Goal: Information Seeking & Learning: Find specific fact

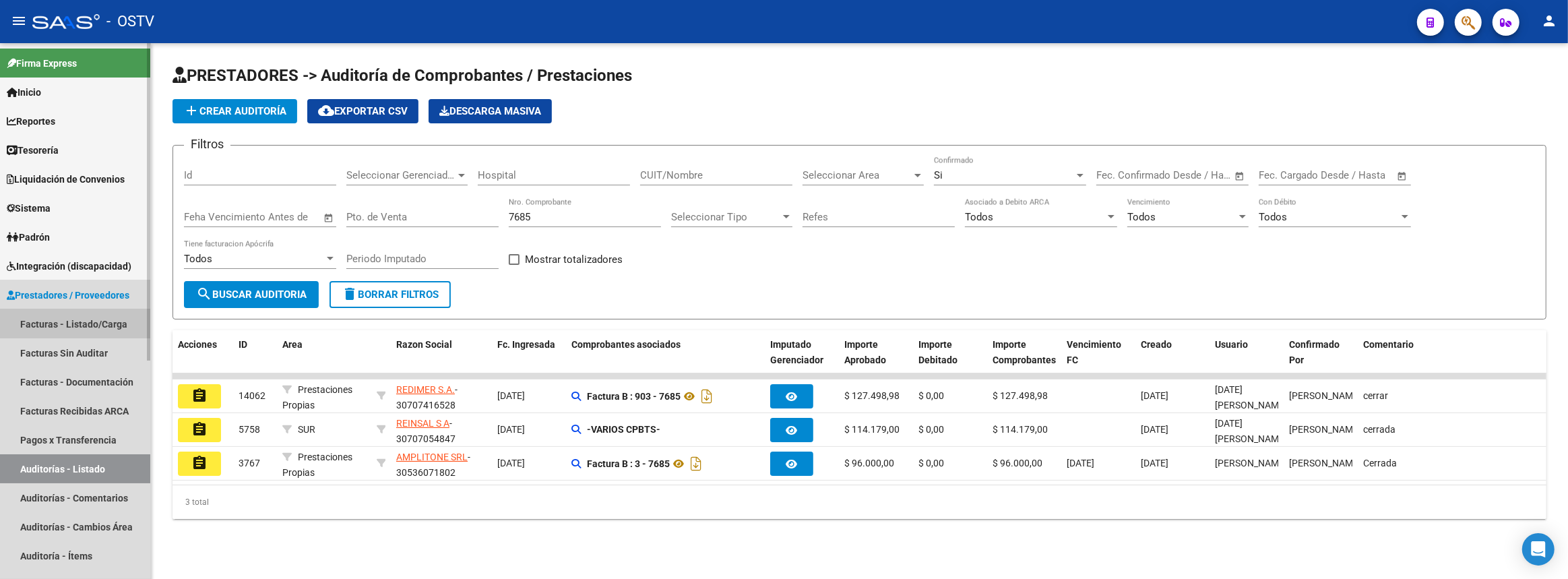
click at [69, 328] on link "Facturas - Listado/Carga" at bounding box center [75, 324] width 151 height 29
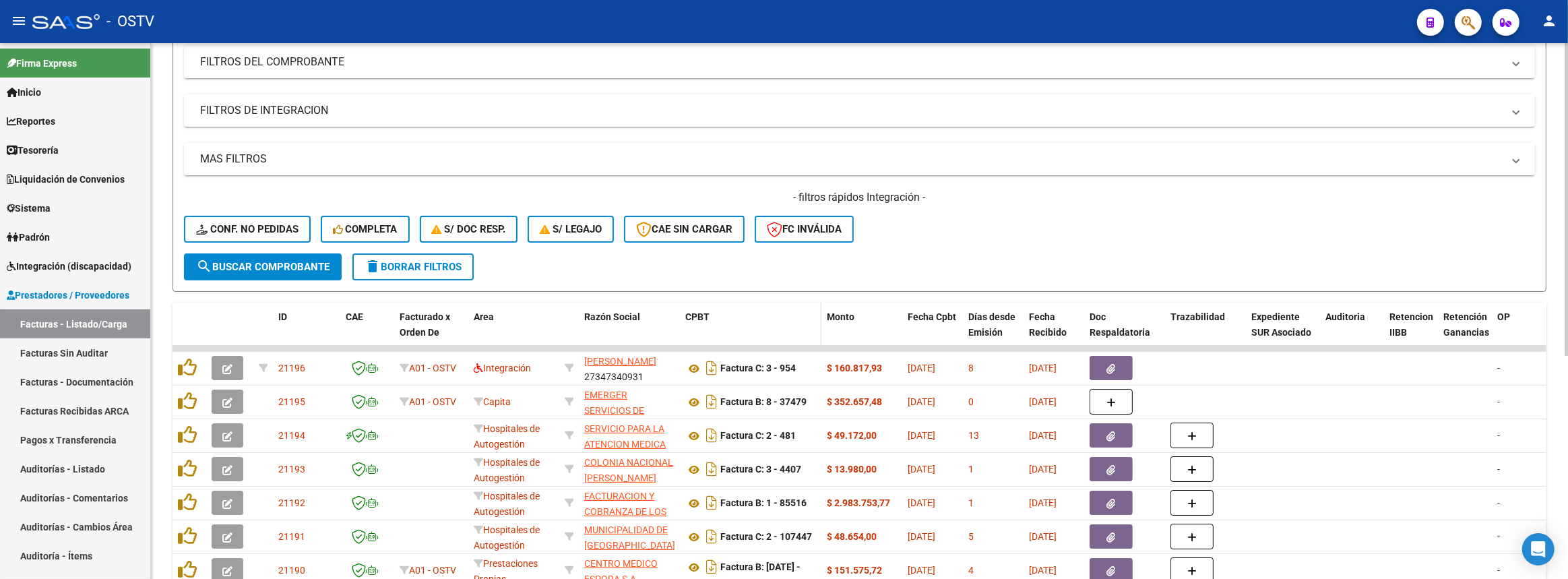
scroll to position [245, 0]
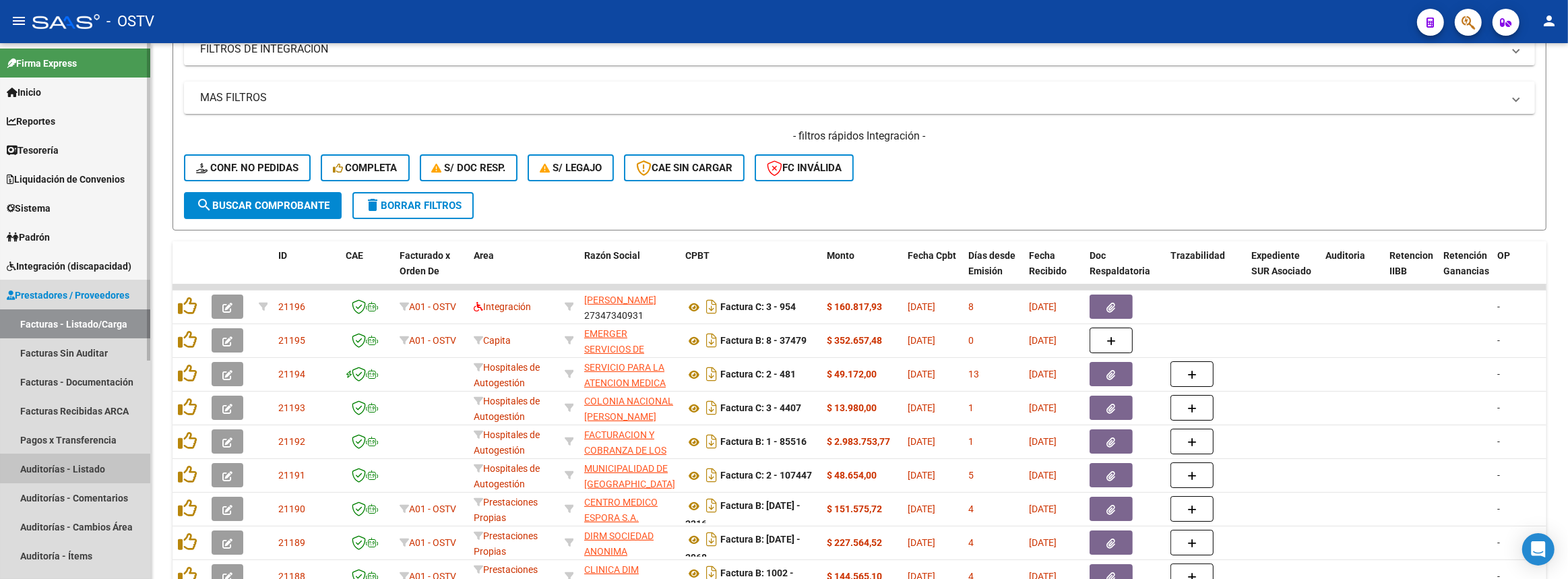
click at [98, 468] on link "Auditorías - Listado" at bounding box center [75, 468] width 151 height 29
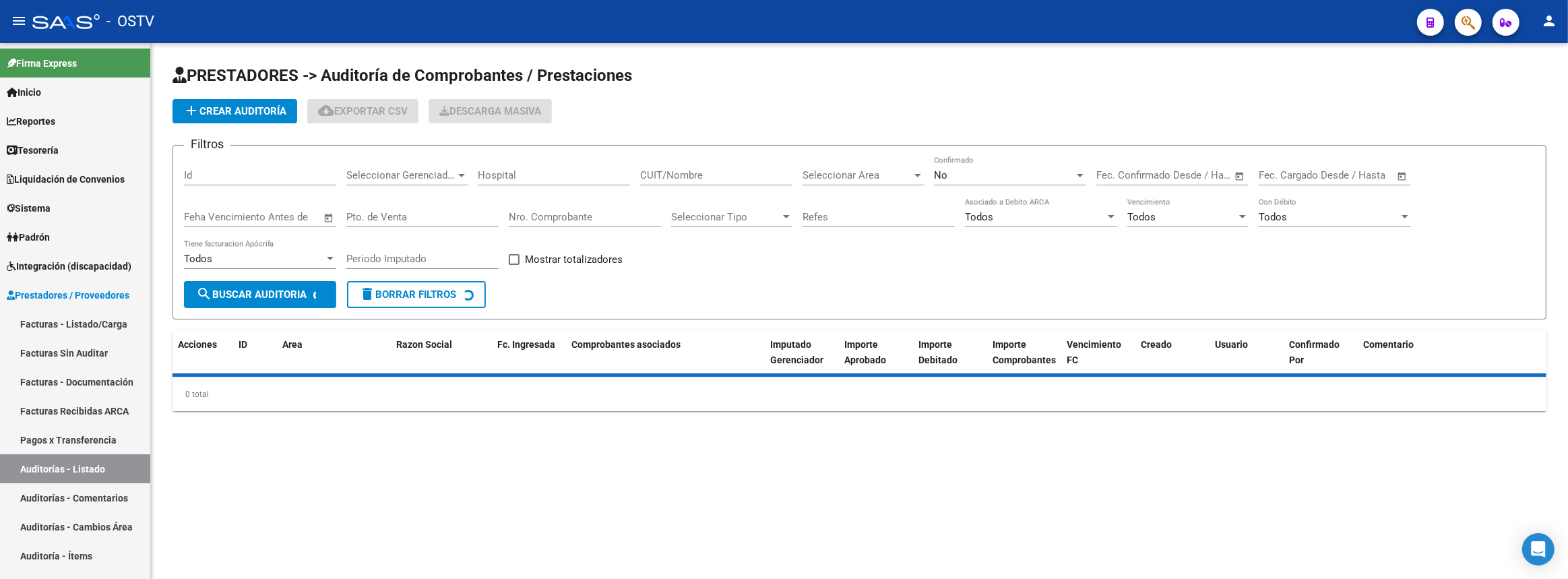
click at [571, 211] on input "Nro. Comprobante" at bounding box center [585, 217] width 153 height 12
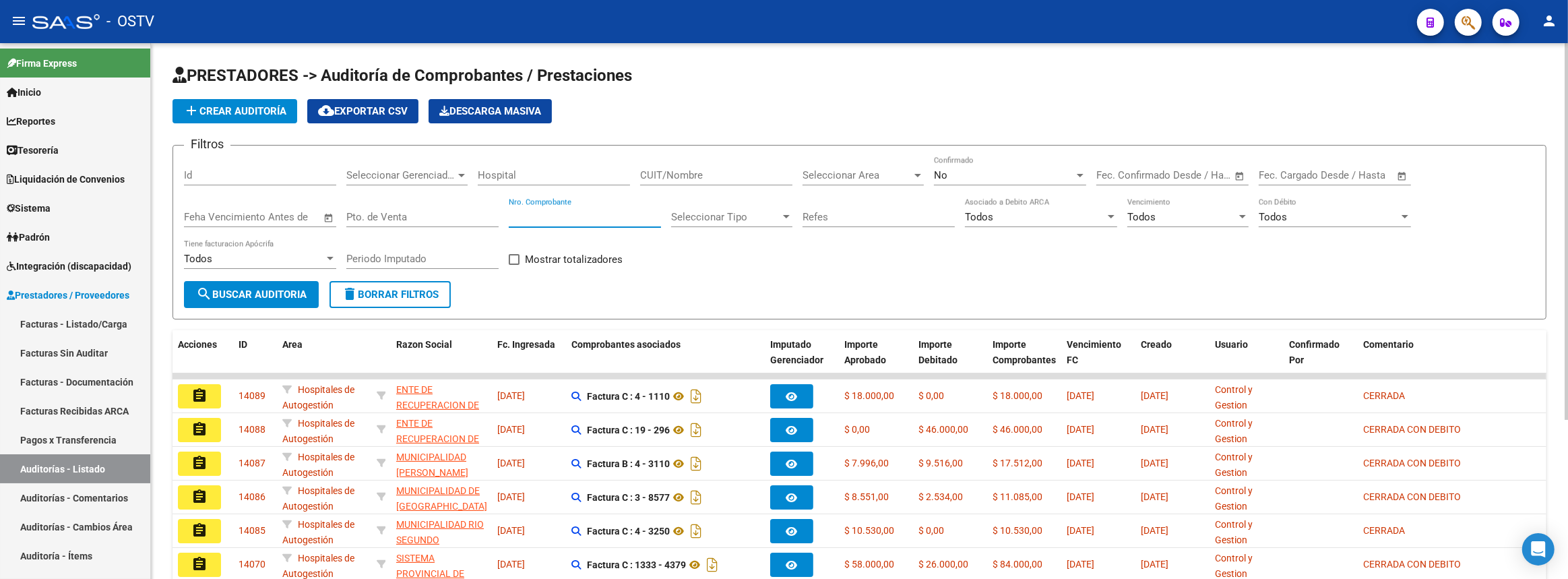
paste input "2458"
type input "2458"
click at [274, 300] on button "search Buscar Auditoria" at bounding box center [251, 294] width 135 height 27
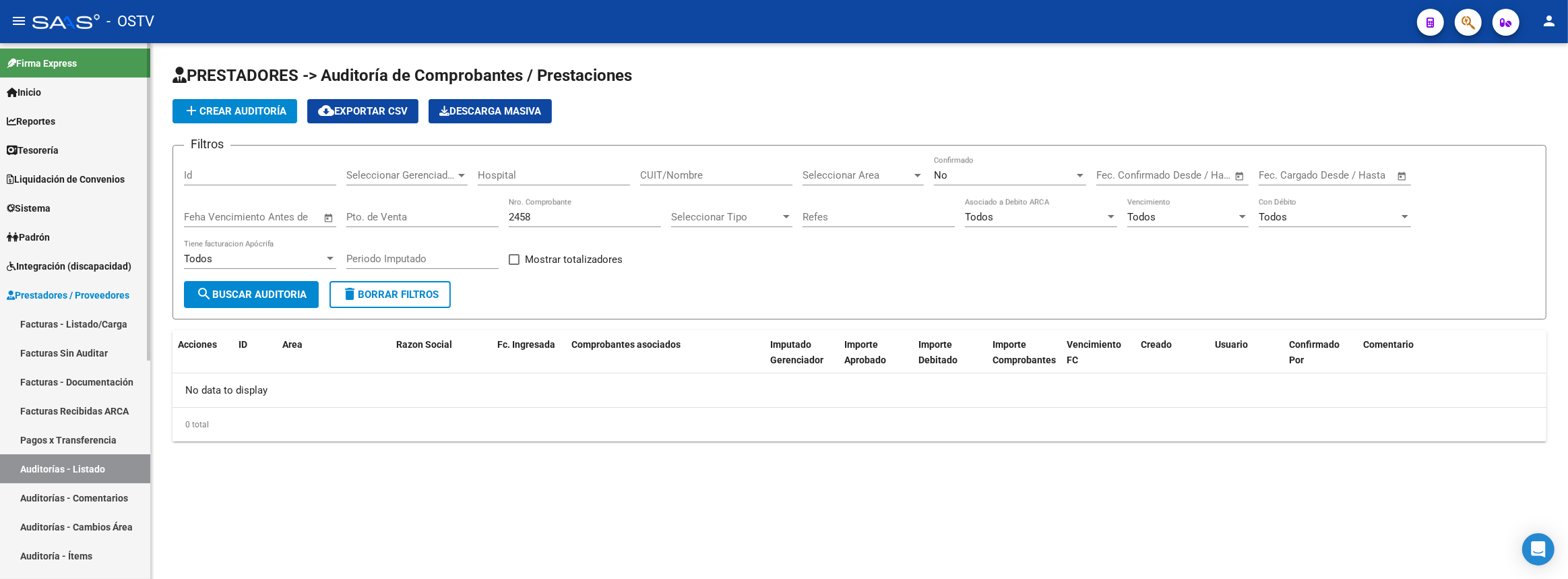
click at [116, 324] on link "Facturas - Listado/Carga" at bounding box center [75, 324] width 151 height 29
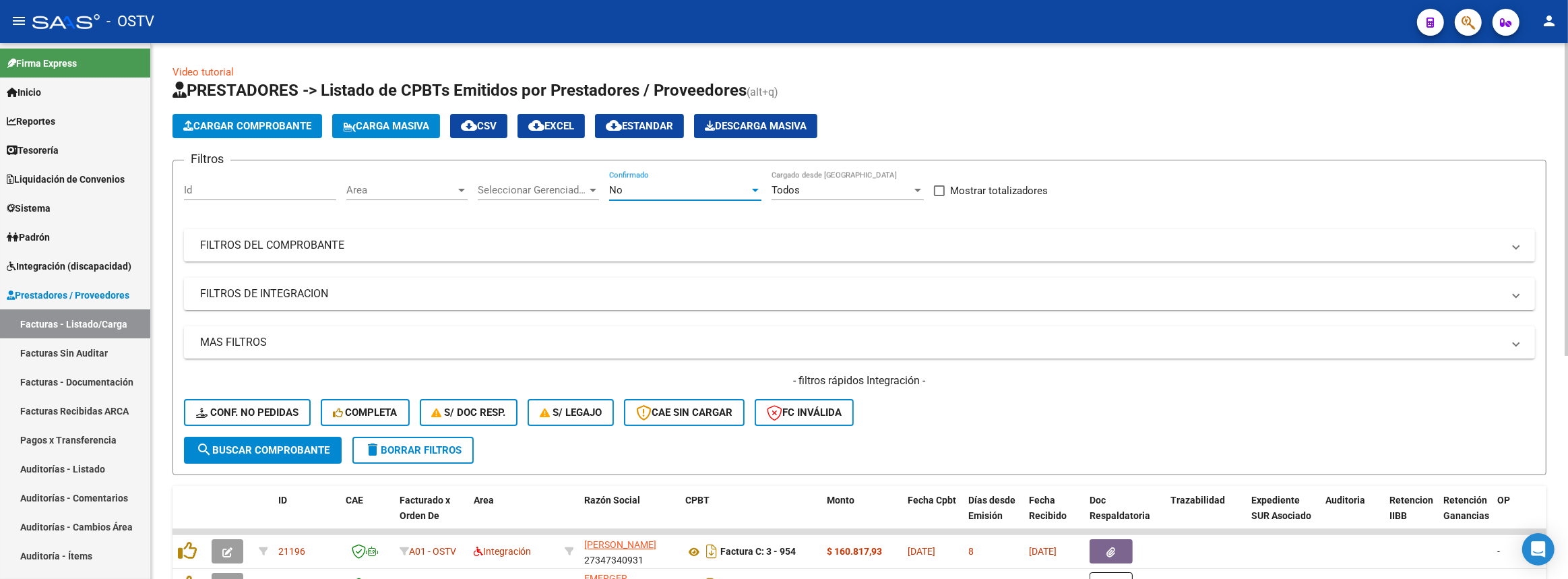
click at [665, 185] on div "No" at bounding box center [679, 189] width 140 height 12
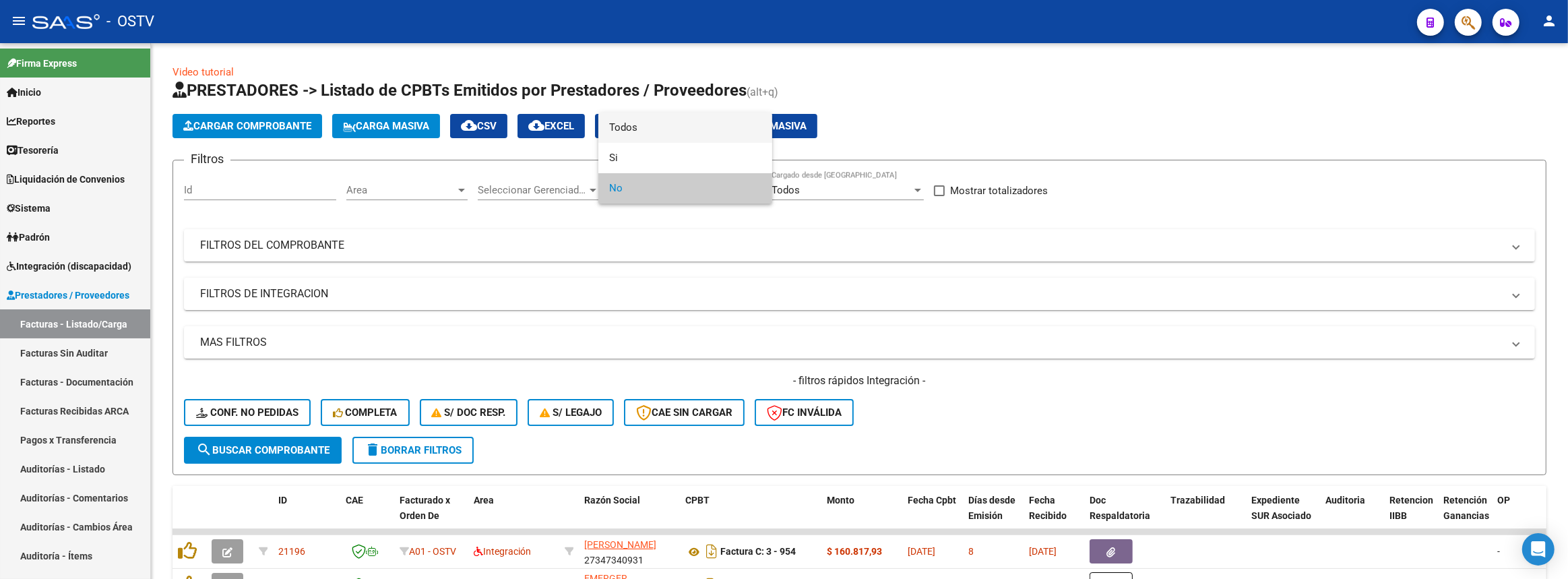
click at [654, 135] on span "Todos" at bounding box center [685, 127] width 153 height 30
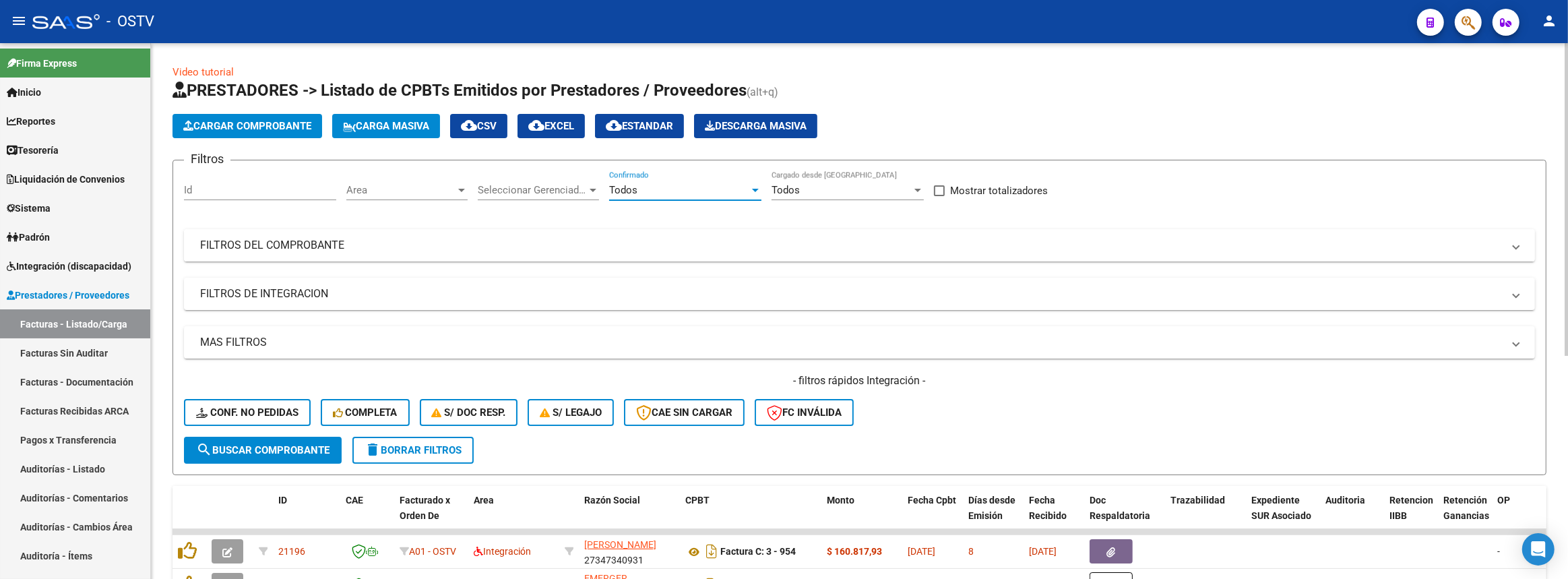
click at [579, 243] on mat-panel-title "FILTROS DEL COMPROBANTE" at bounding box center [851, 245] width 1302 height 15
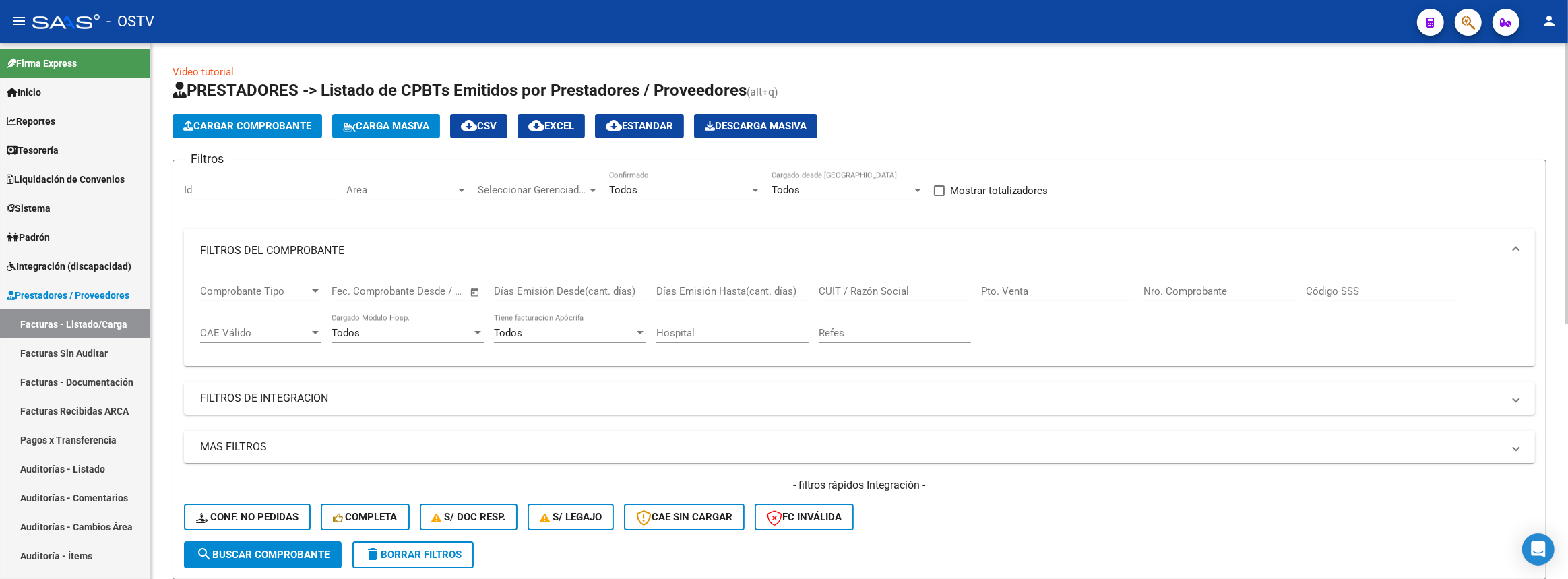
click at [1198, 276] on div "Nro. Comprobante" at bounding box center [1219, 287] width 153 height 29
paste input "2458"
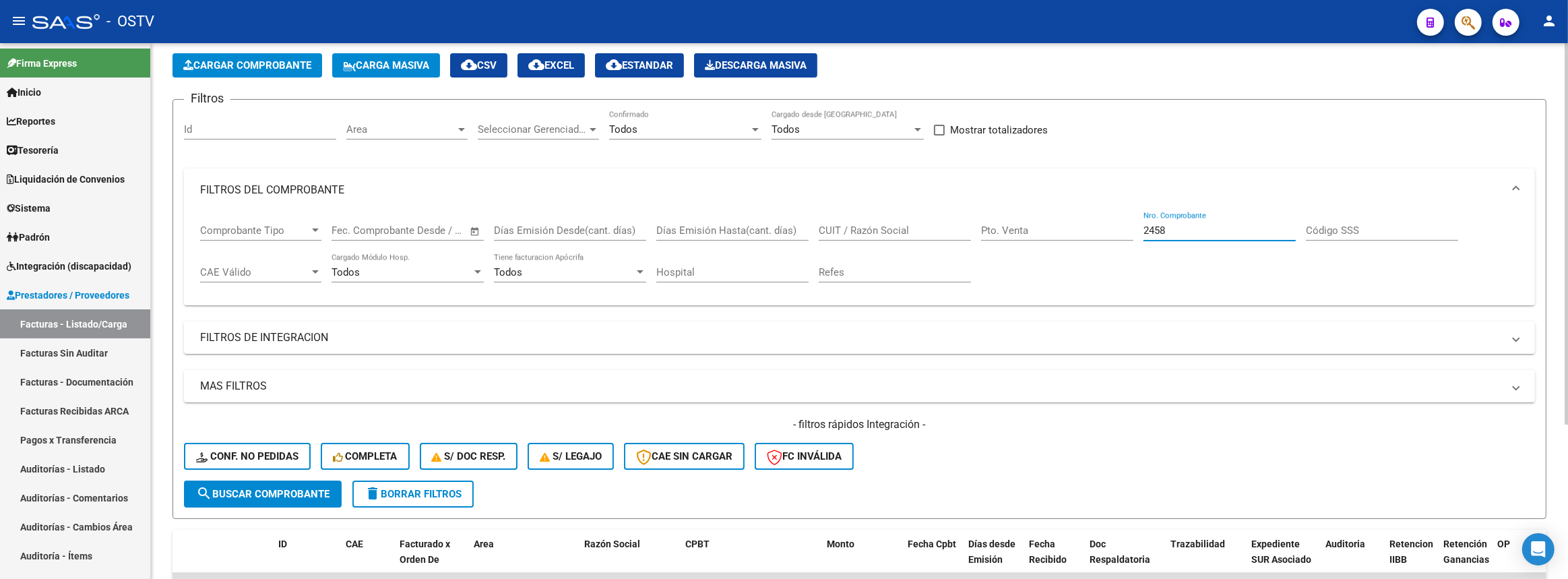
scroll to position [216, 0]
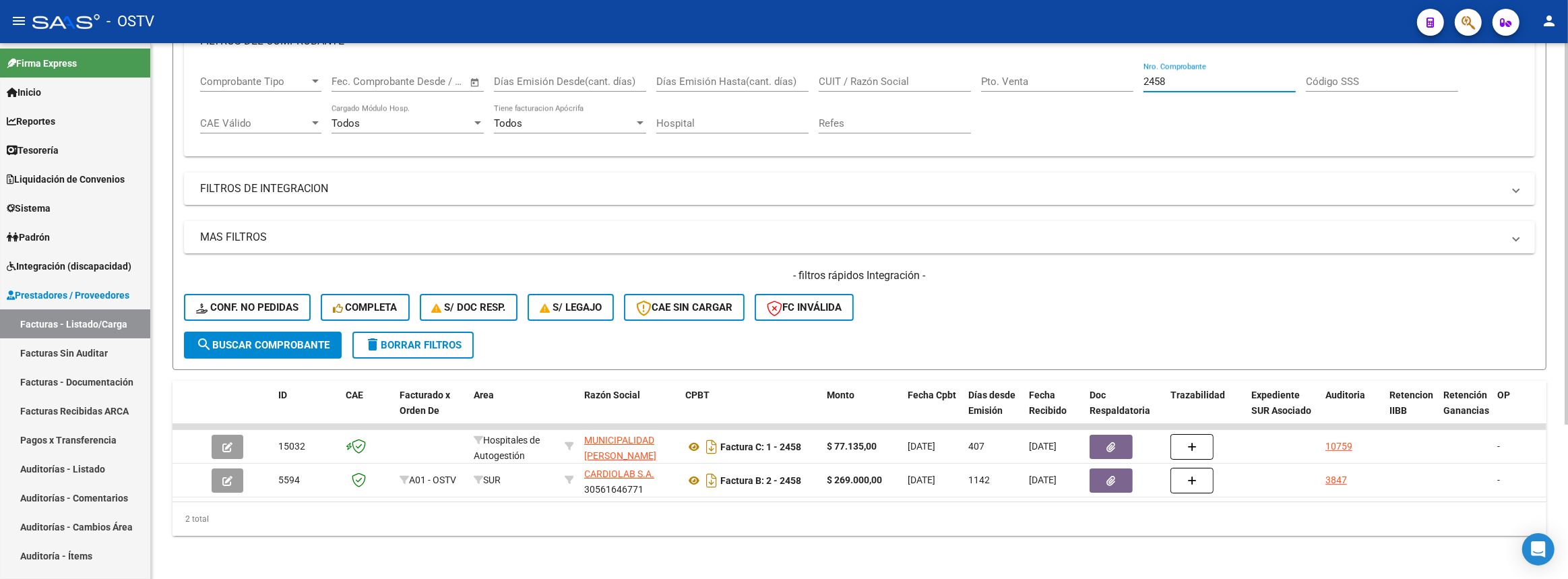
type input "2458"
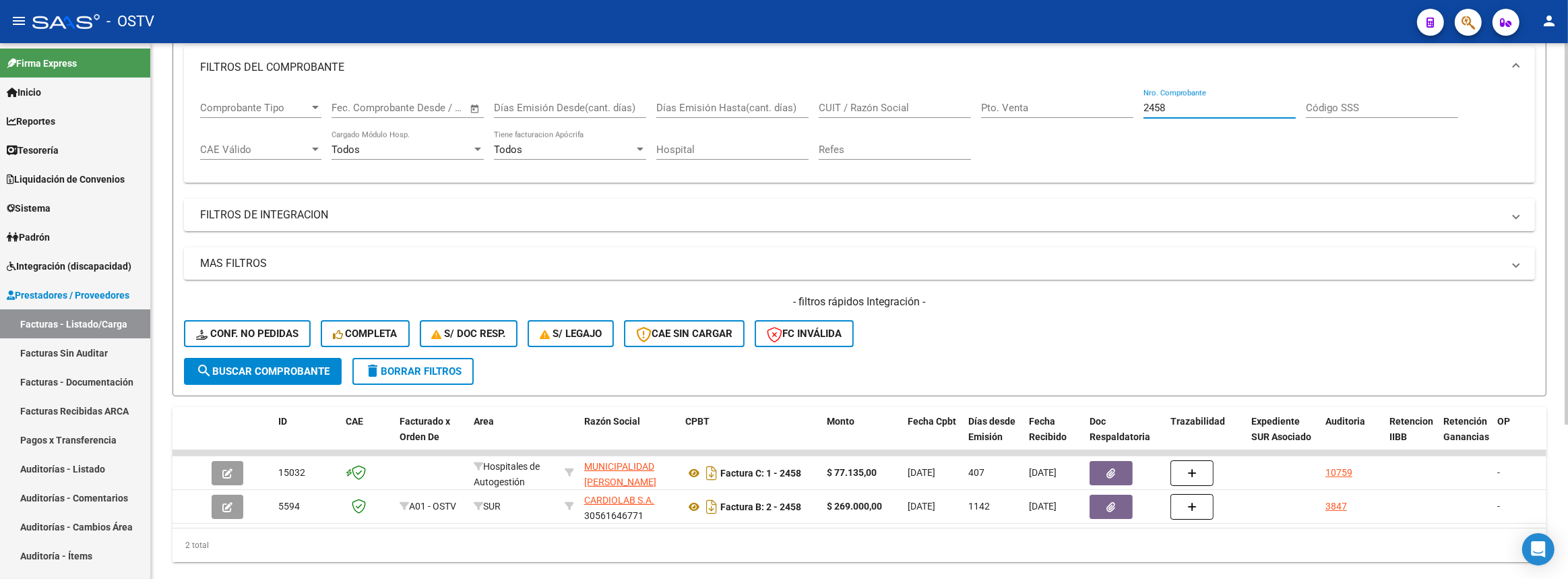
scroll to position [0, 0]
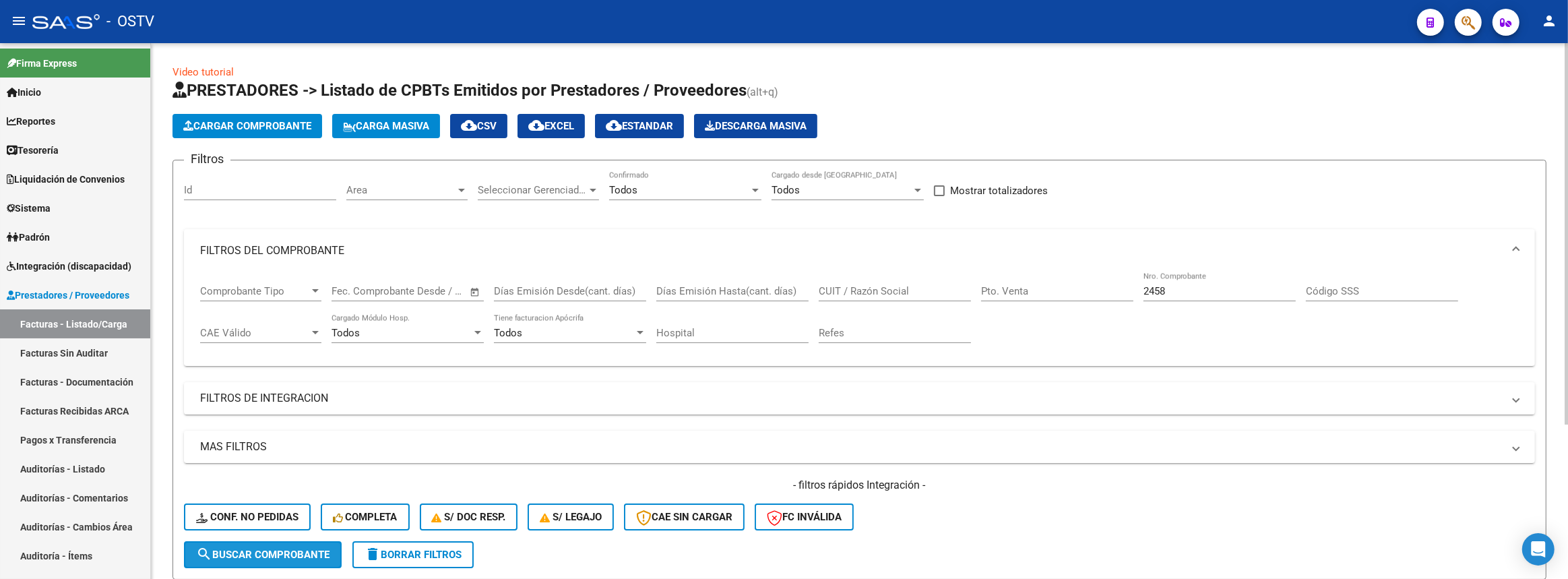
drag, startPoint x: 309, startPoint y: 554, endPoint x: 333, endPoint y: 489, distance: 69.3
click at [309, 553] on span "search Buscar Comprobante" at bounding box center [262, 554] width 133 height 12
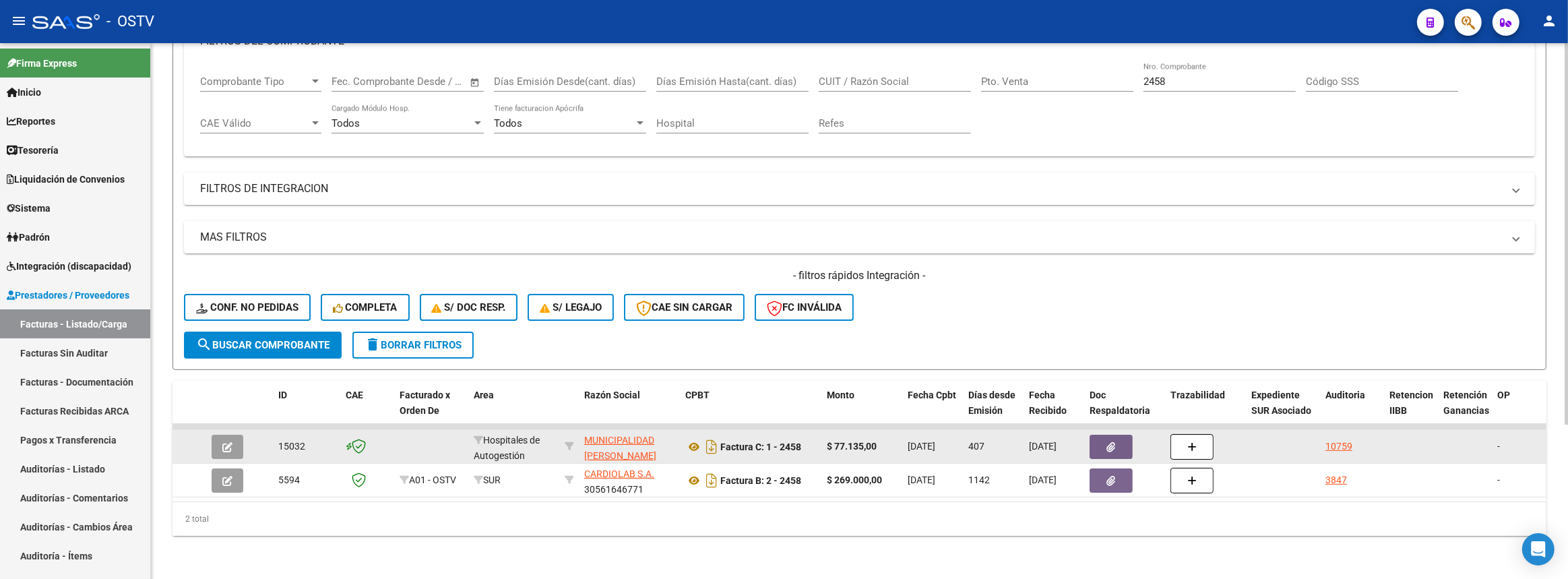
scroll to position [216, 0]
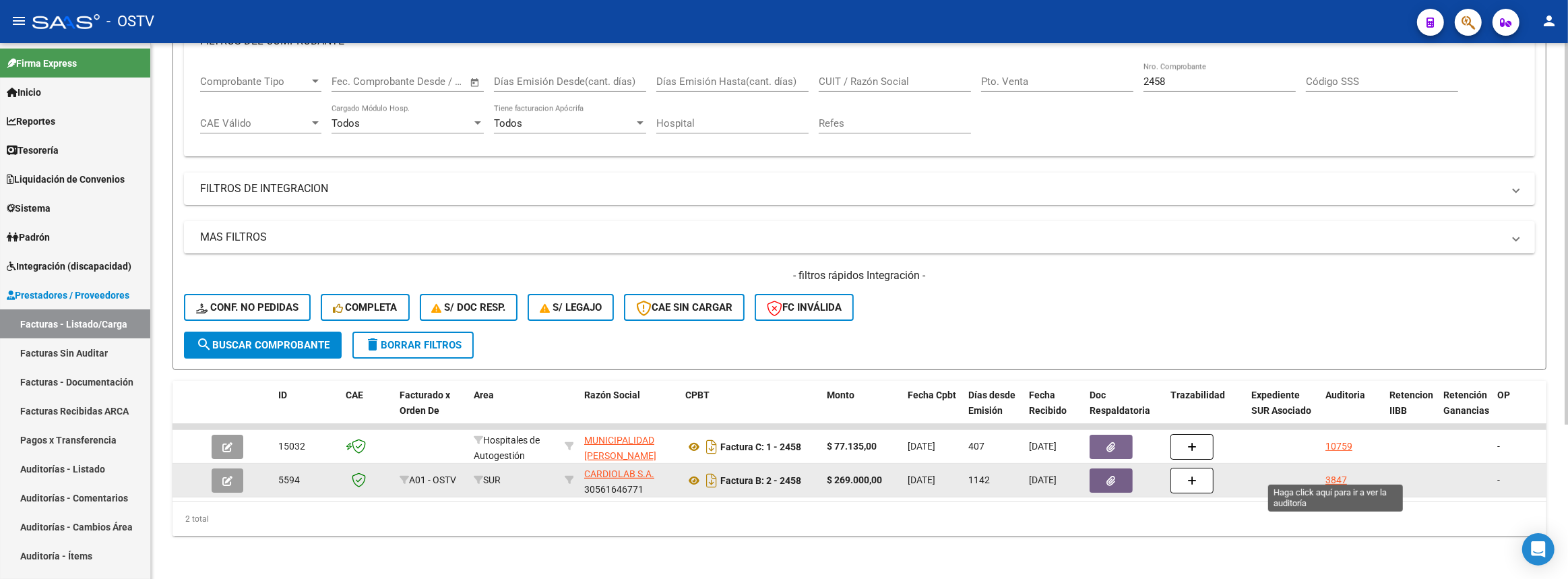
click at [1337, 472] on div "3847" at bounding box center [1336, 480] width 21 height 16
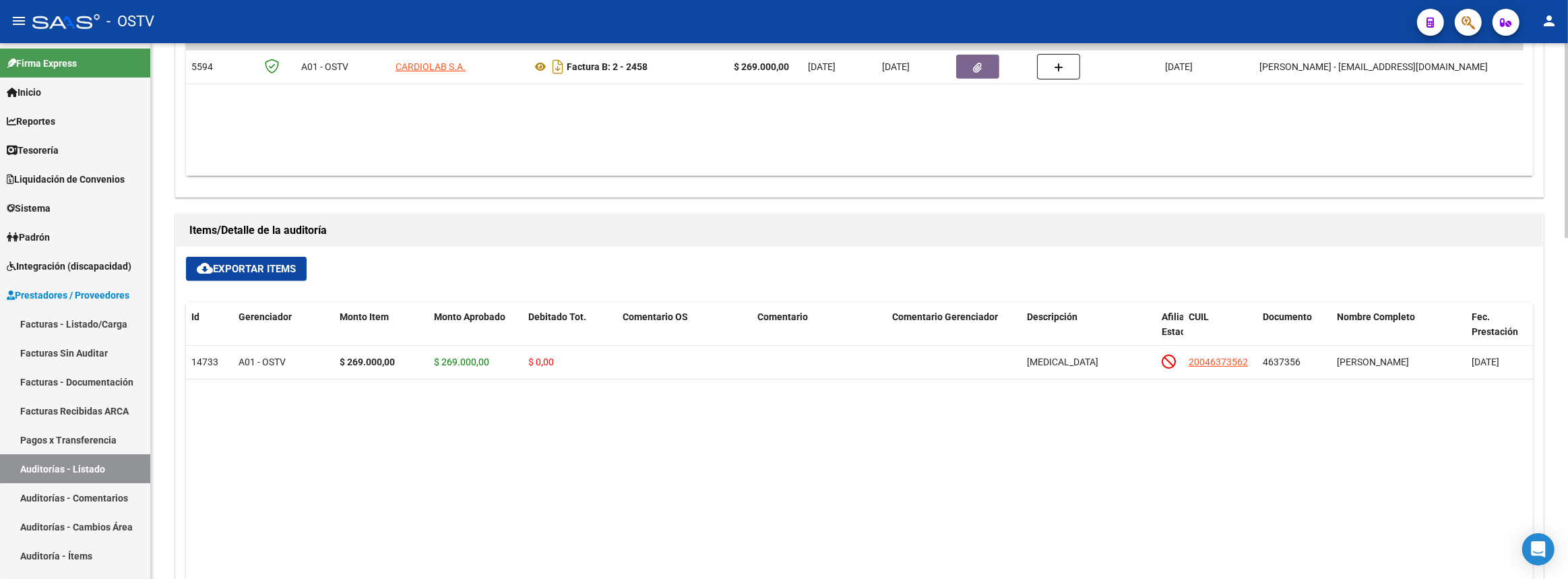
scroll to position [387, 0]
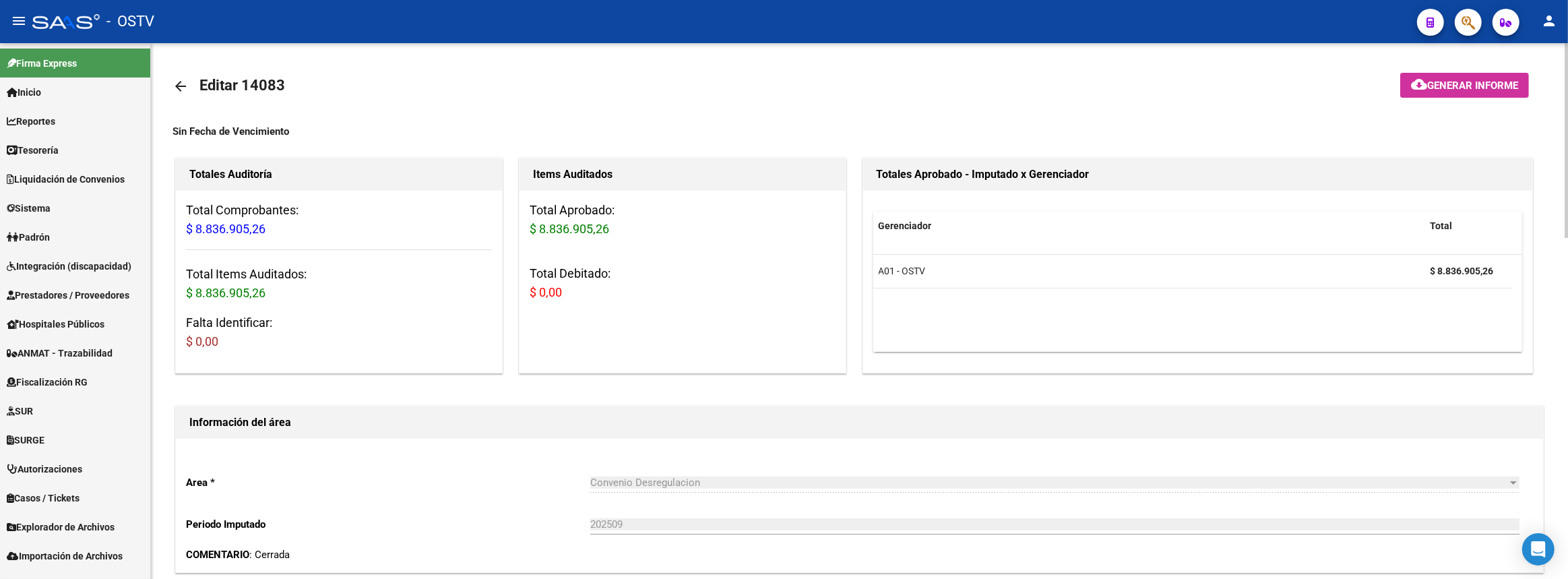
scroll to position [263, 0]
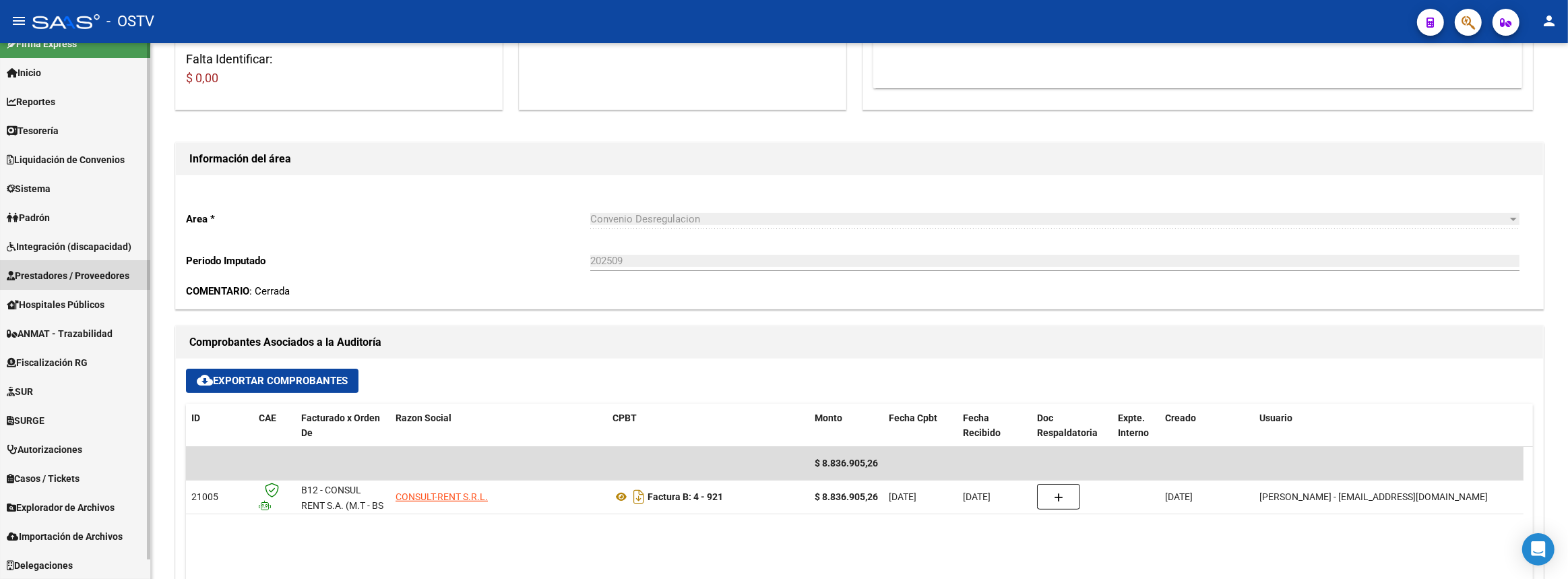
click at [74, 268] on span "Prestadores / Proveedores" at bounding box center [68, 275] width 122 height 15
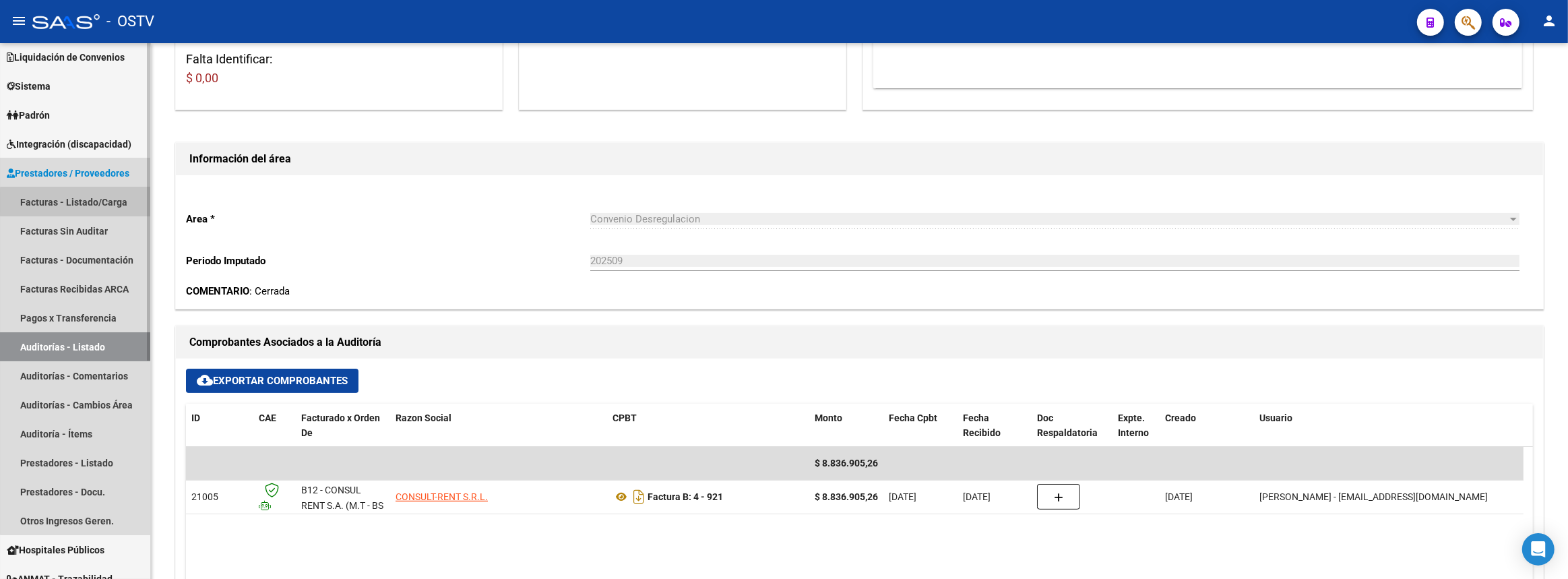
click at [81, 201] on link "Facturas - Listado/Carga" at bounding box center [75, 202] width 151 height 29
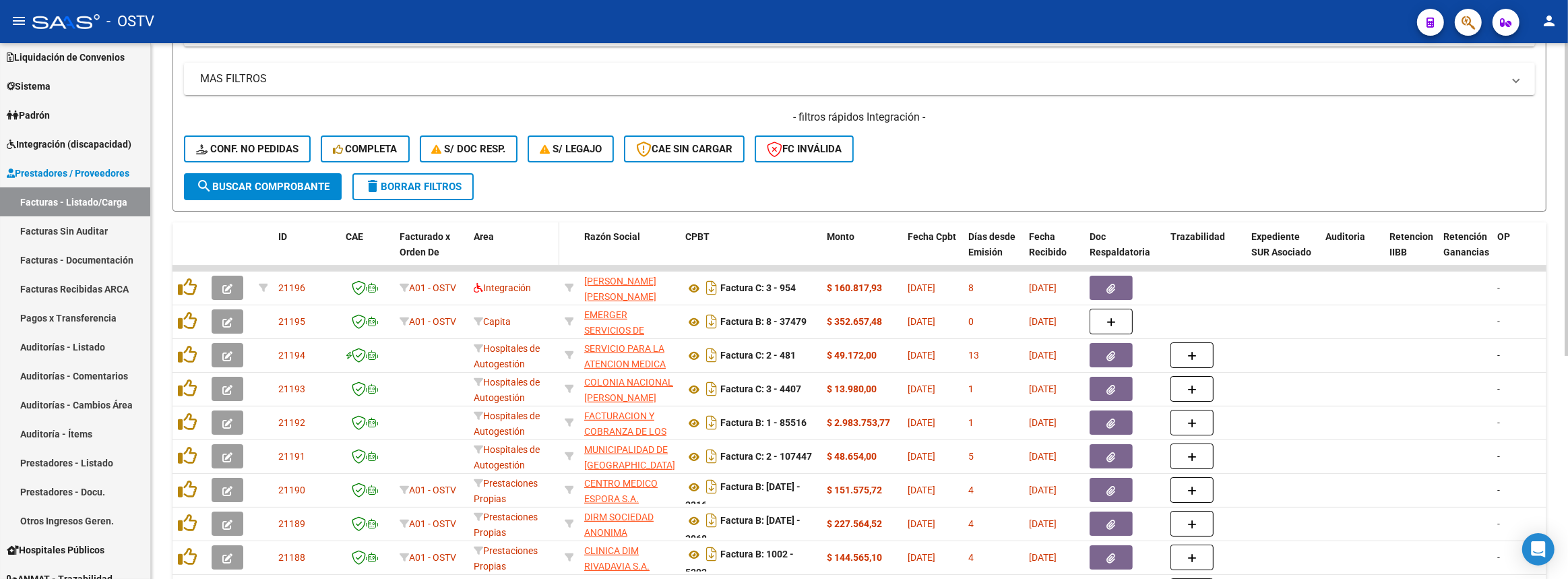
click at [532, 229] on div "Area" at bounding box center [513, 237] width 81 height 16
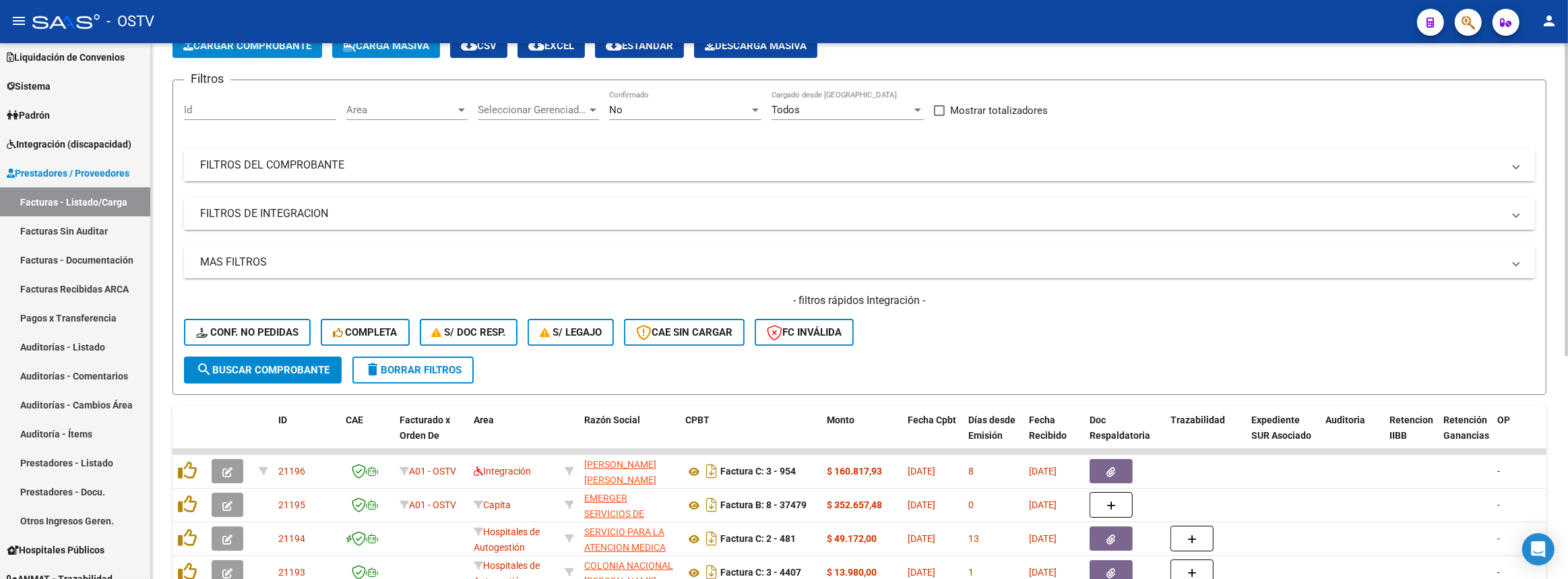
click at [588, 165] on mat-panel-title "FILTROS DEL COMPROBANTE" at bounding box center [851, 164] width 1302 height 15
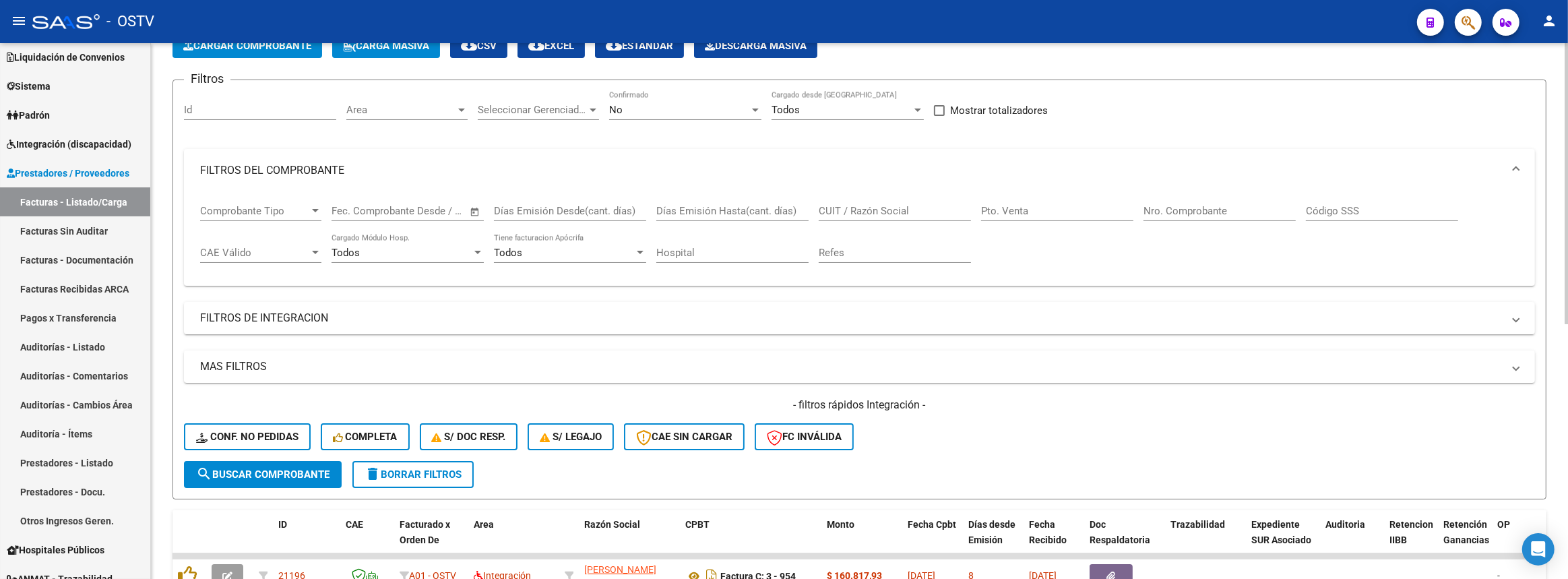
click at [901, 205] on input "CUIT / Razón Social" at bounding box center [894, 211] width 153 height 12
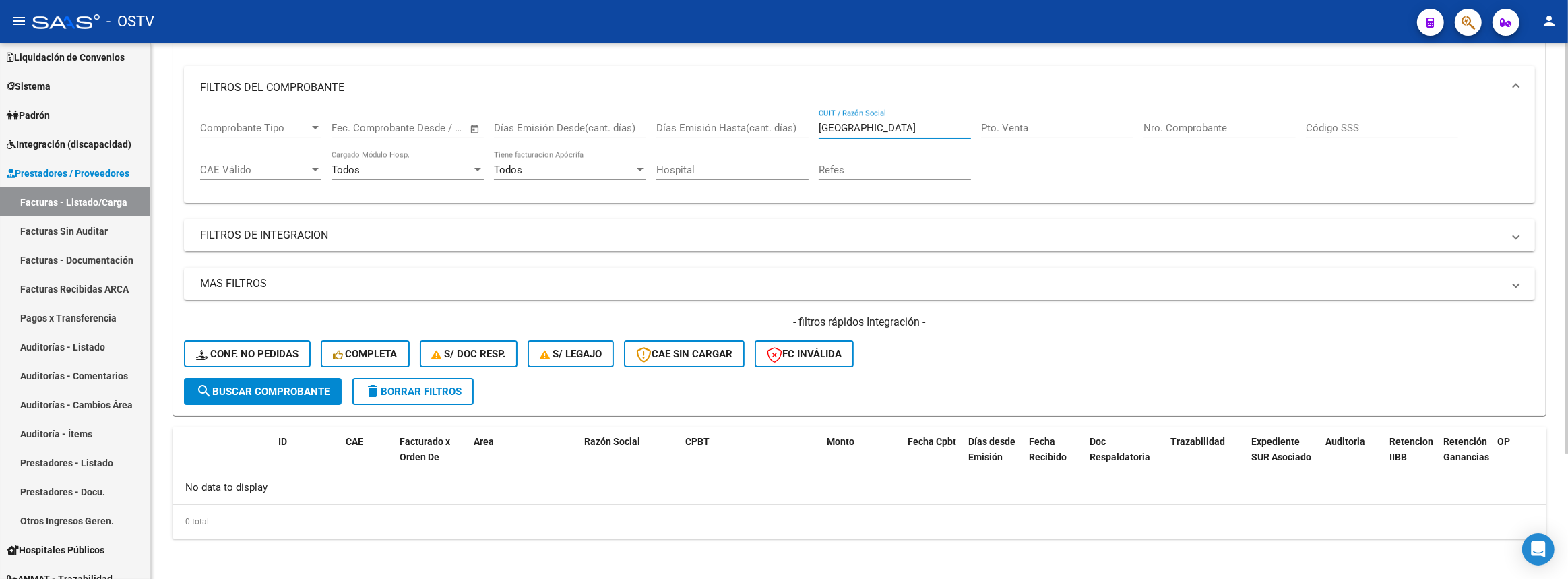
scroll to position [41, 0]
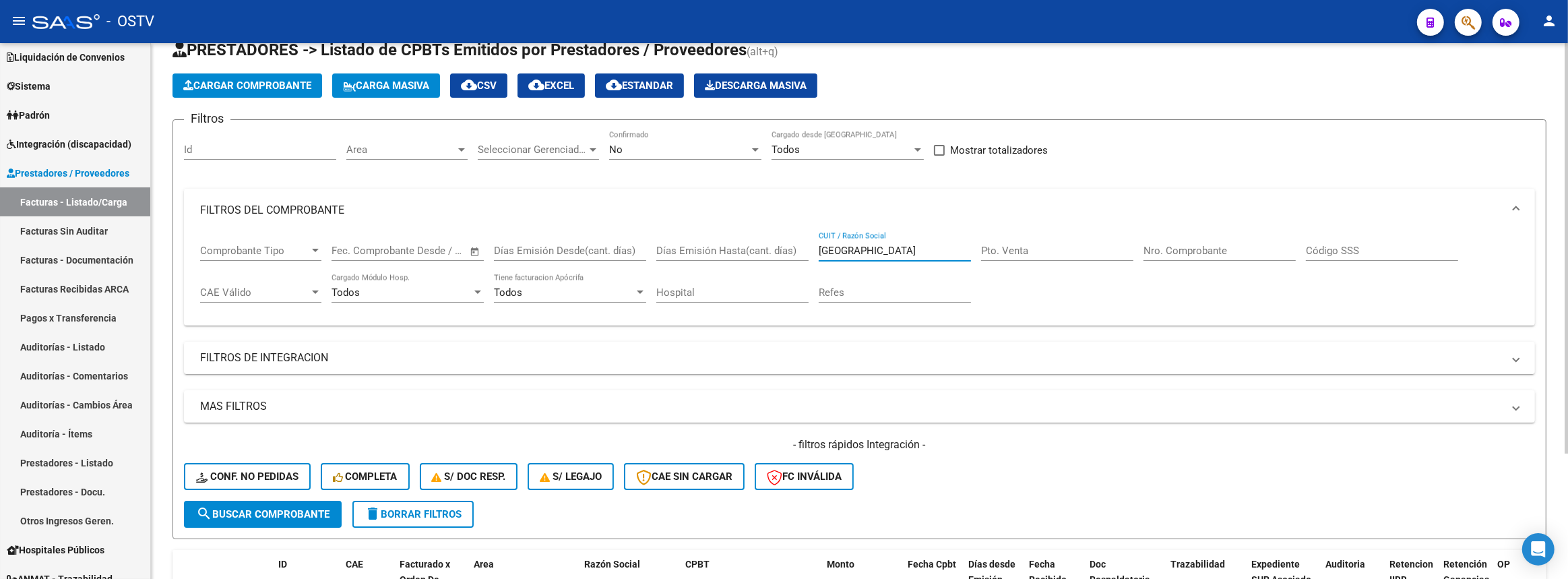
click at [691, 151] on div "No" at bounding box center [679, 150] width 140 height 12
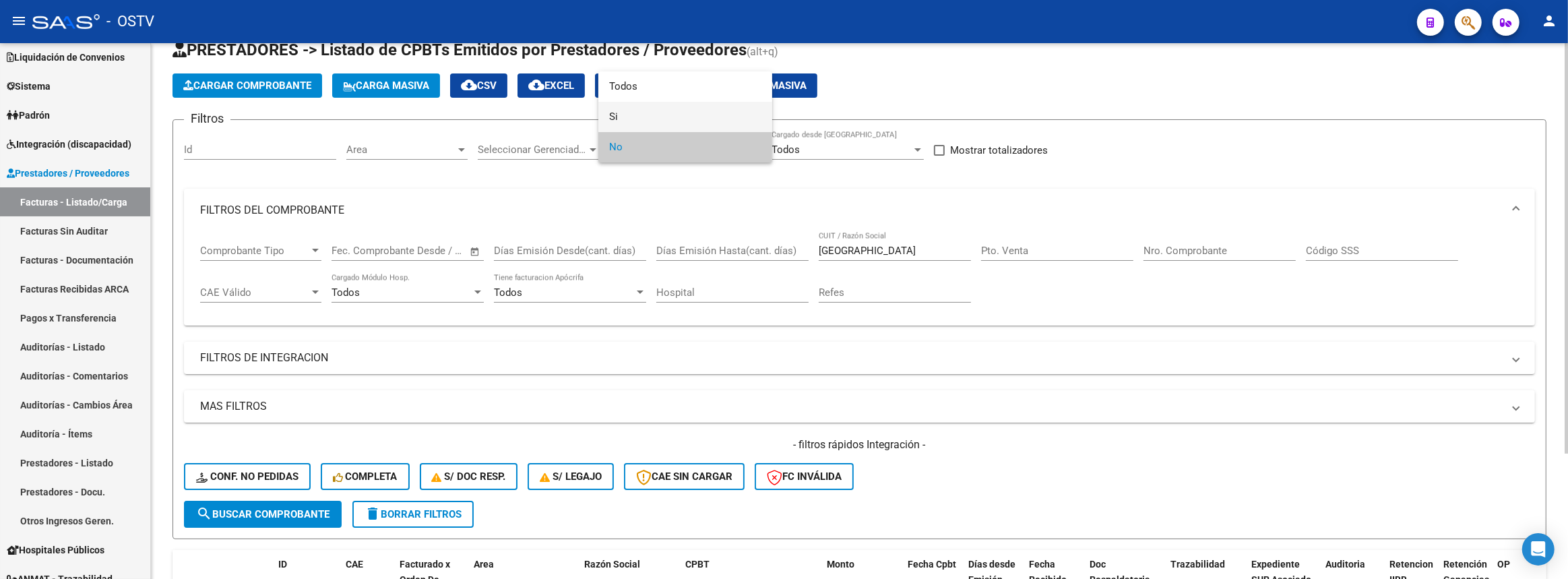
click at [674, 117] on span "Si" at bounding box center [685, 117] width 153 height 30
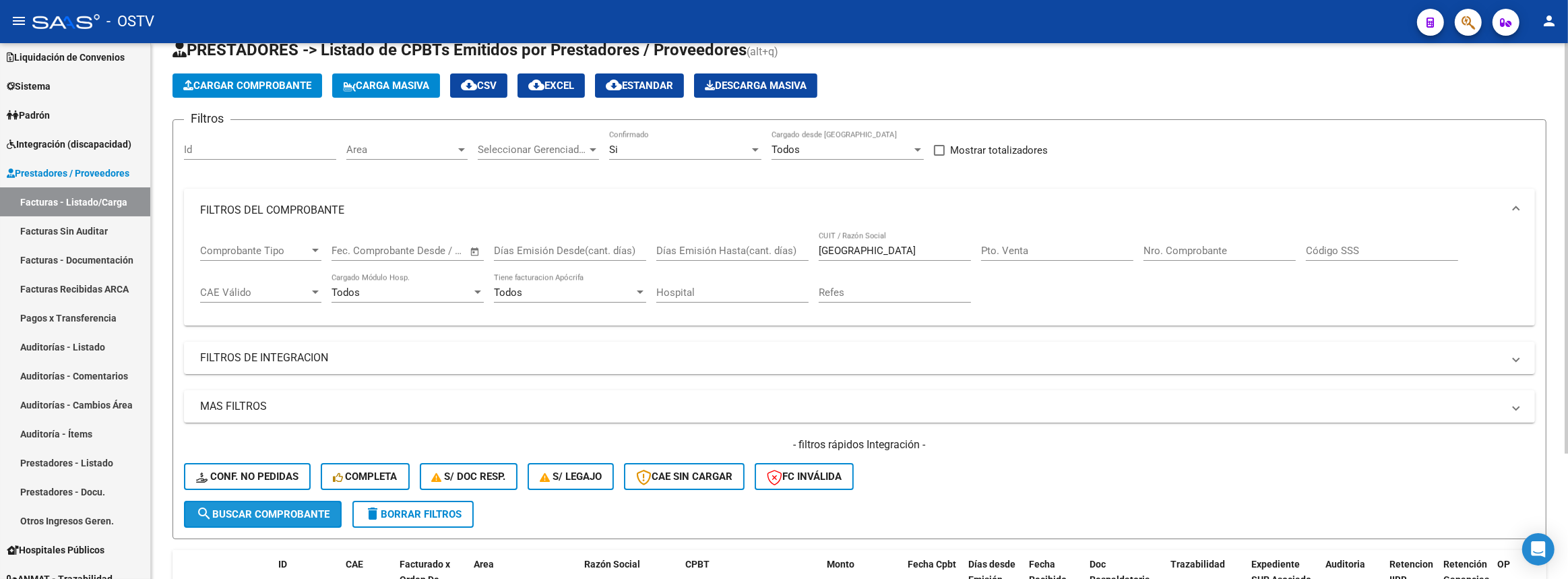
click at [336, 502] on button "search Buscar Comprobante" at bounding box center [262, 514] width 157 height 27
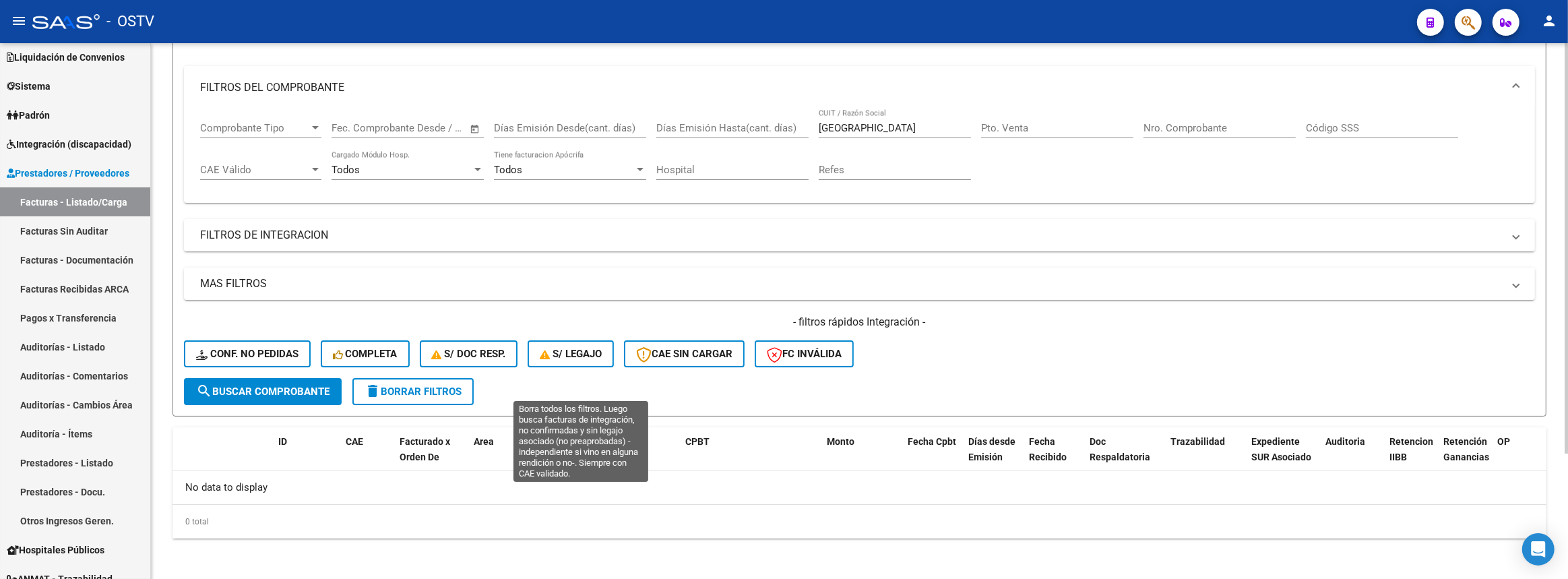
scroll to position [0, 0]
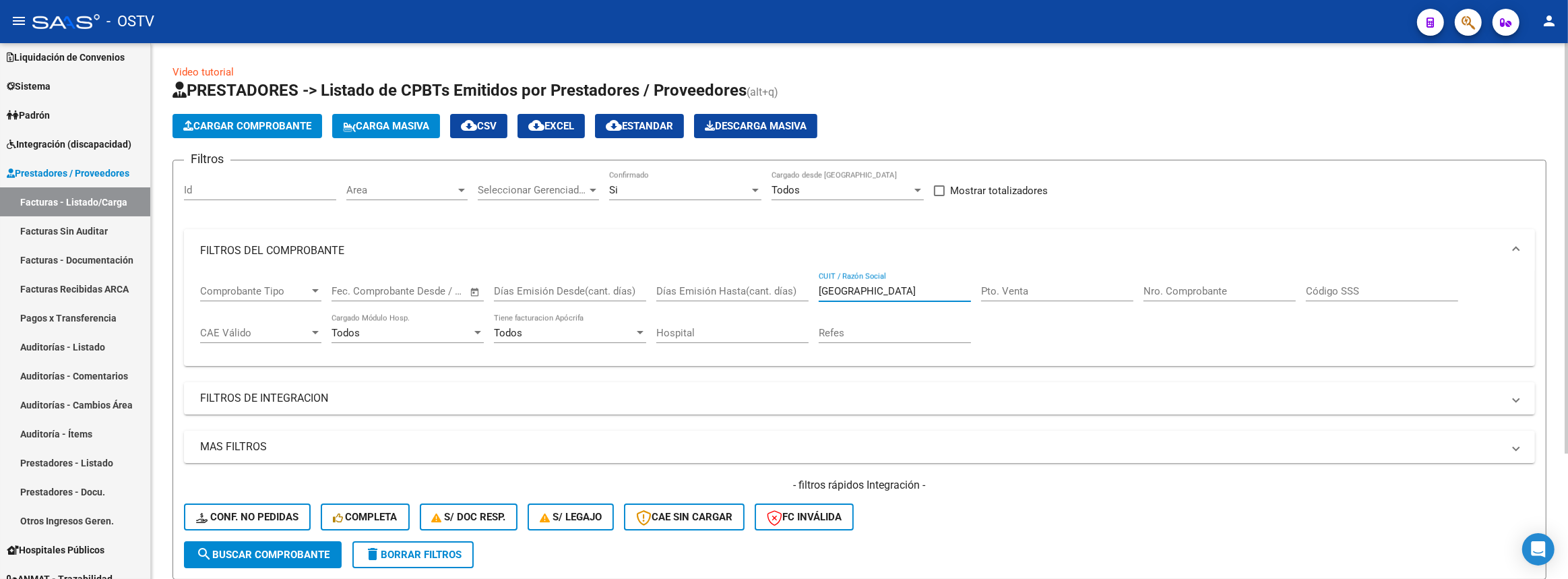
drag, startPoint x: 883, startPoint y: 285, endPoint x: 586, endPoint y: 236, distance: 301.0
click at [635, 295] on div "Comprobante Tipo Comprobante Tipo Fecha inicio – Fecha fin Fec. Comprobante Des…" at bounding box center [859, 314] width 1318 height 84
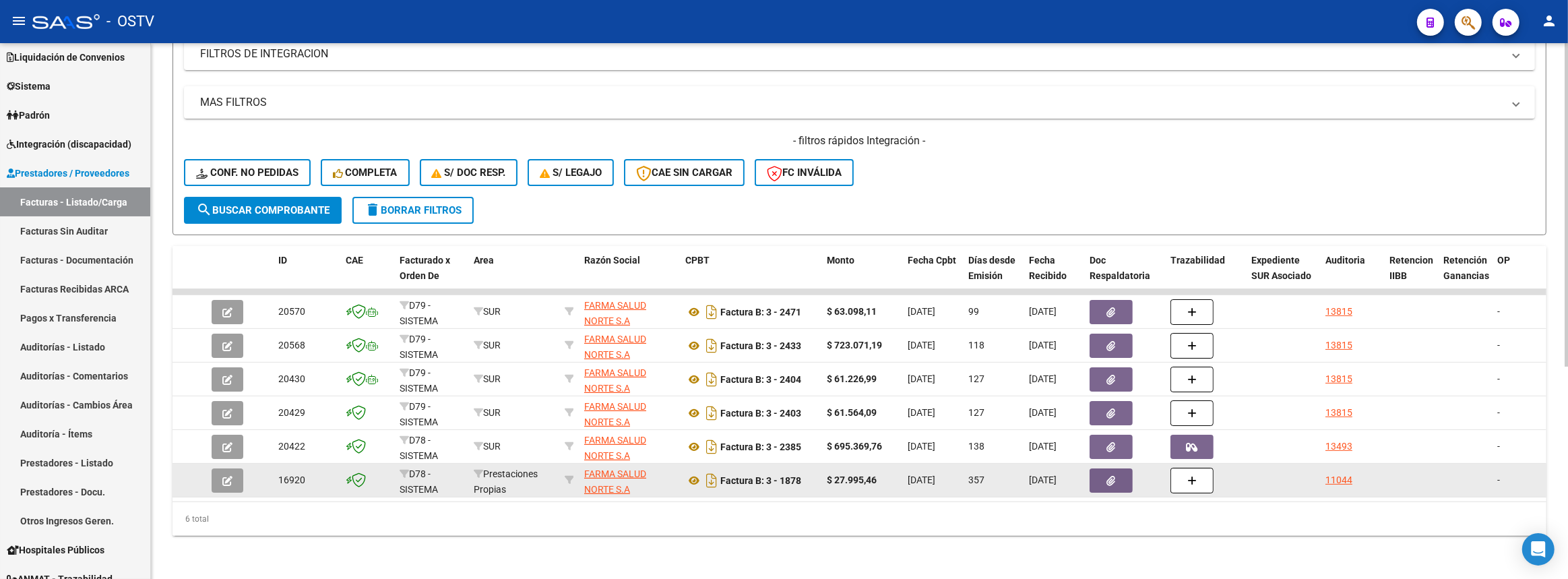
type input "30716003392"
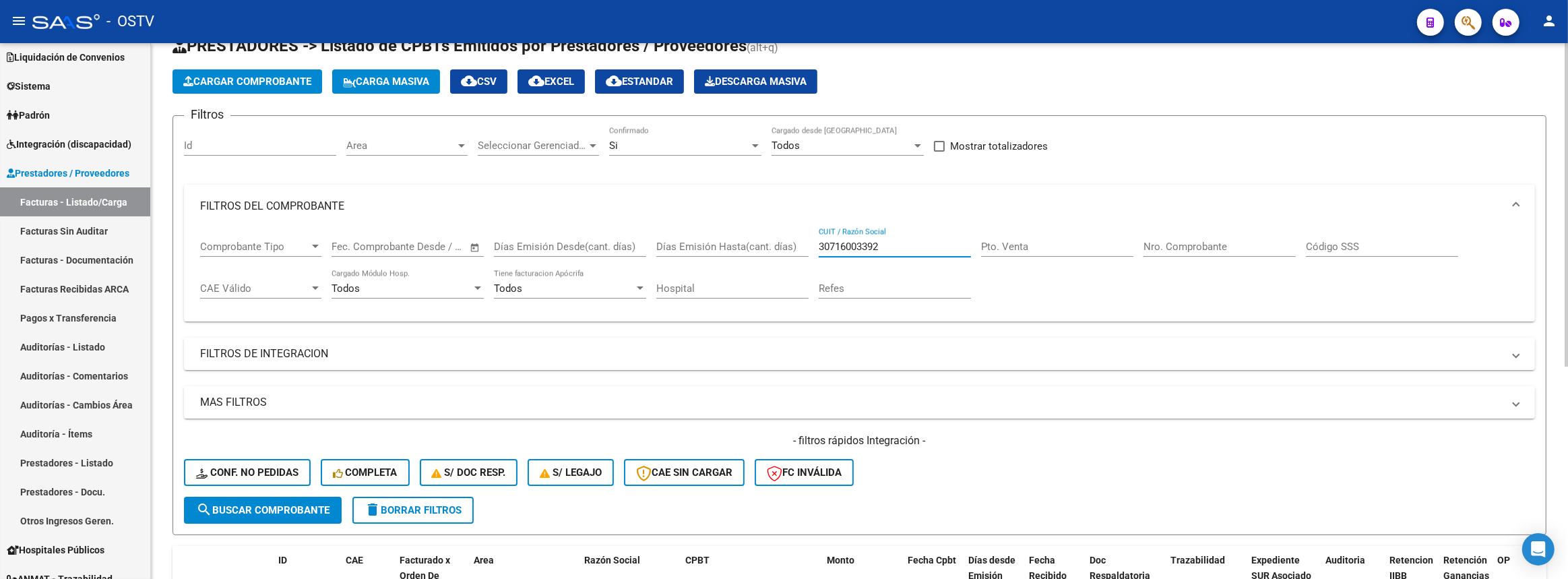
scroll to position [0, 0]
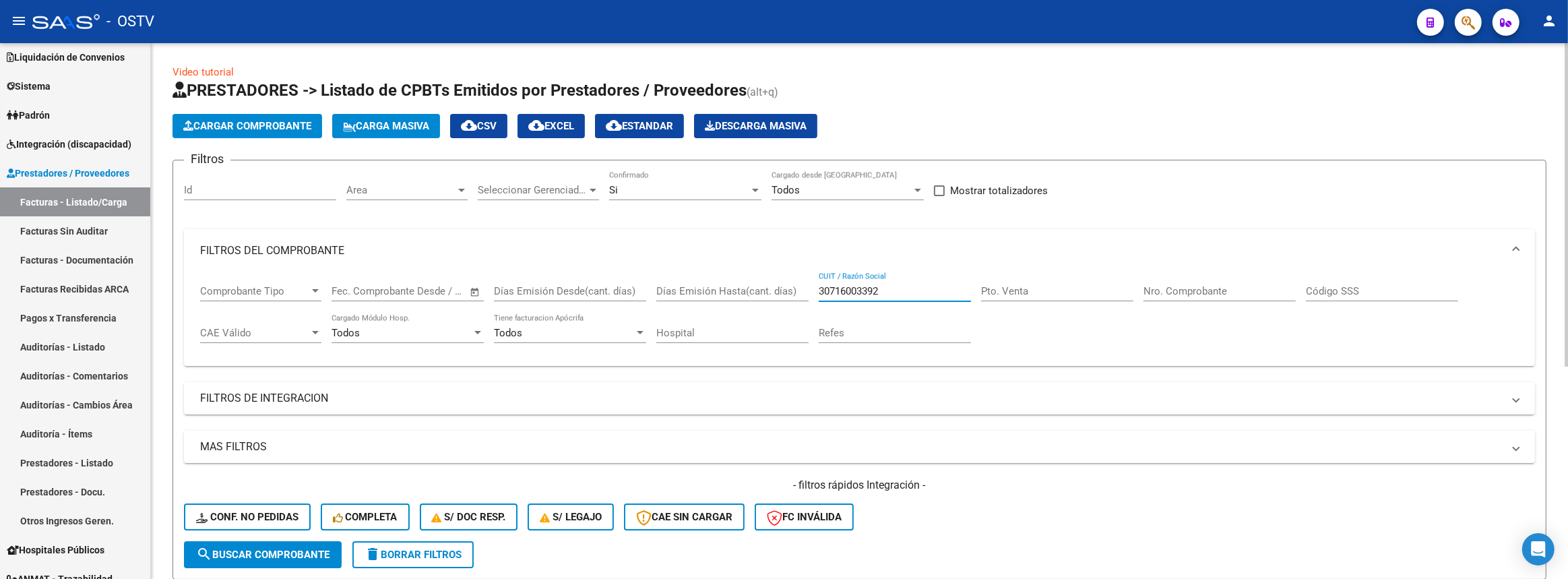
click at [730, 194] on div "Si Confirmado" at bounding box center [685, 186] width 153 height 29
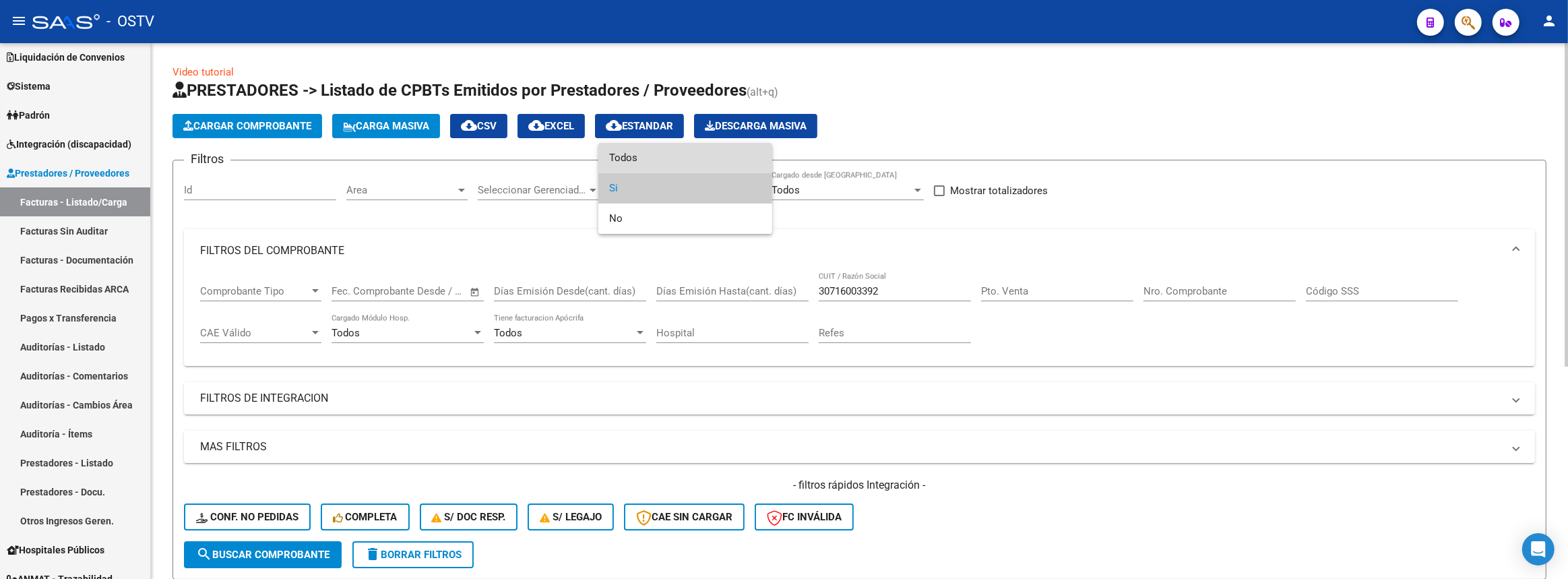
drag, startPoint x: 702, startPoint y: 157, endPoint x: 689, endPoint y: 175, distance: 22.2
click at [703, 157] on span "Todos" at bounding box center [685, 157] width 153 height 30
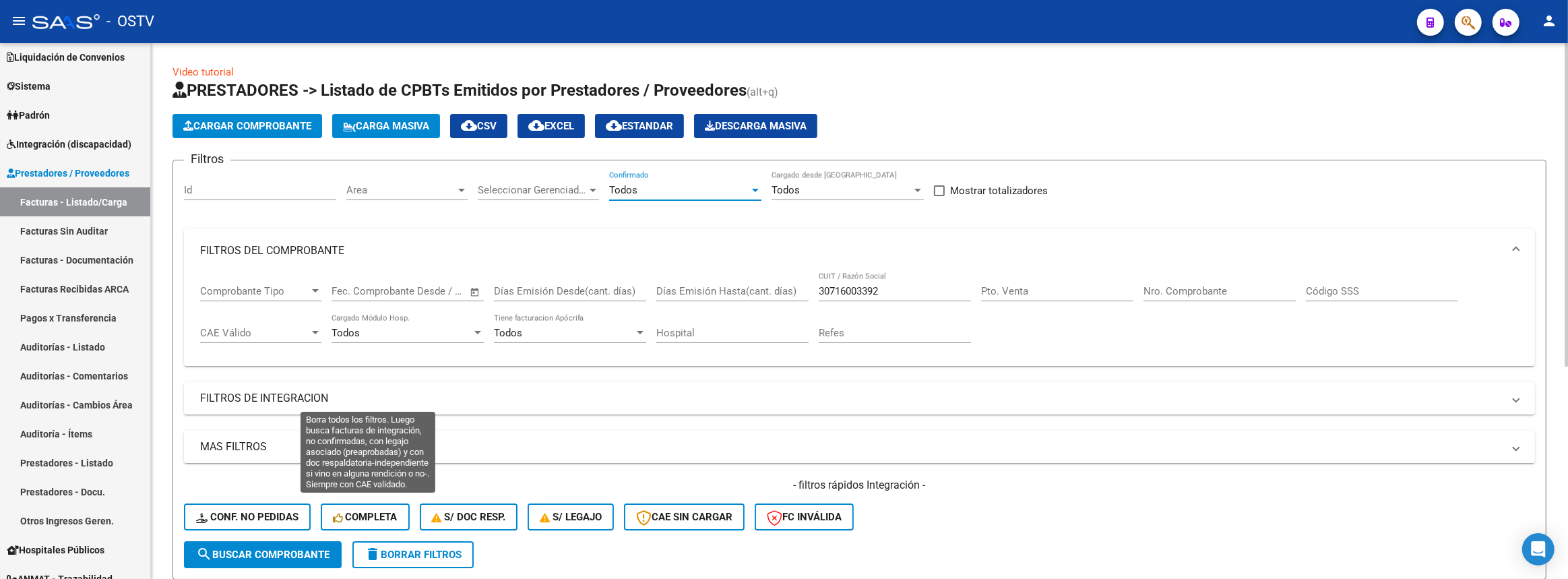
scroll to position [245, 0]
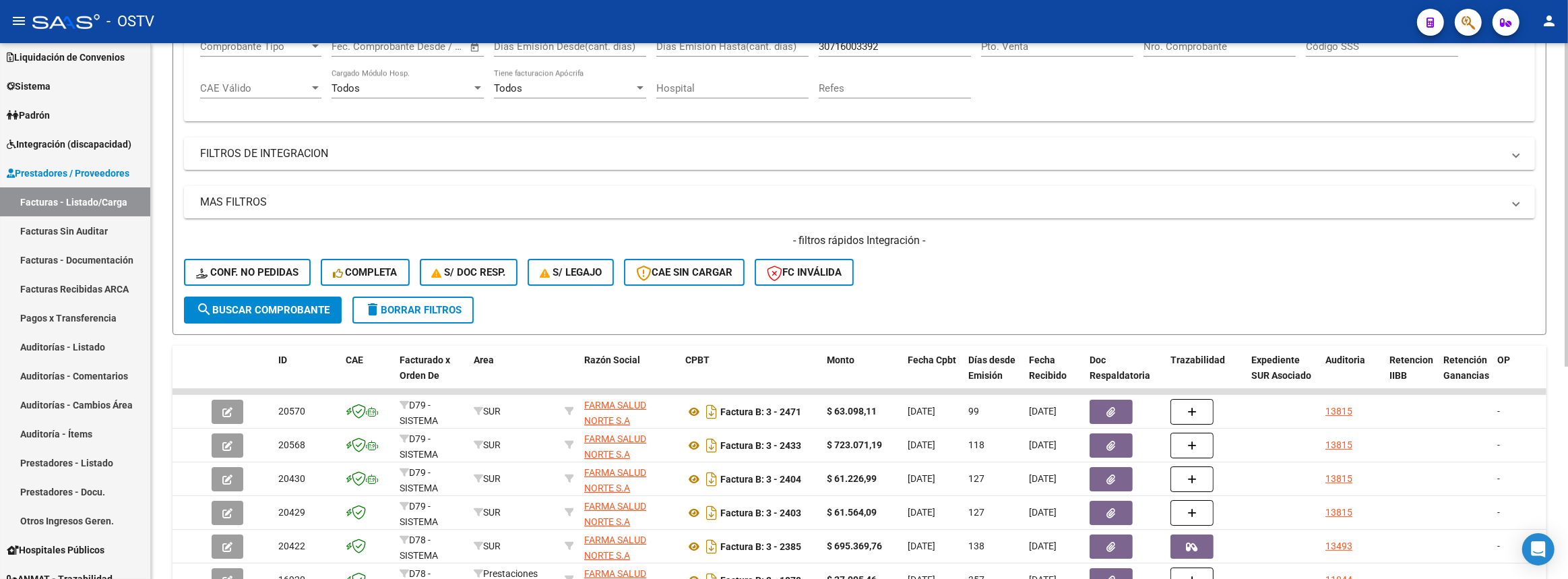
click at [313, 304] on span "search Buscar Comprobante" at bounding box center [262, 310] width 133 height 12
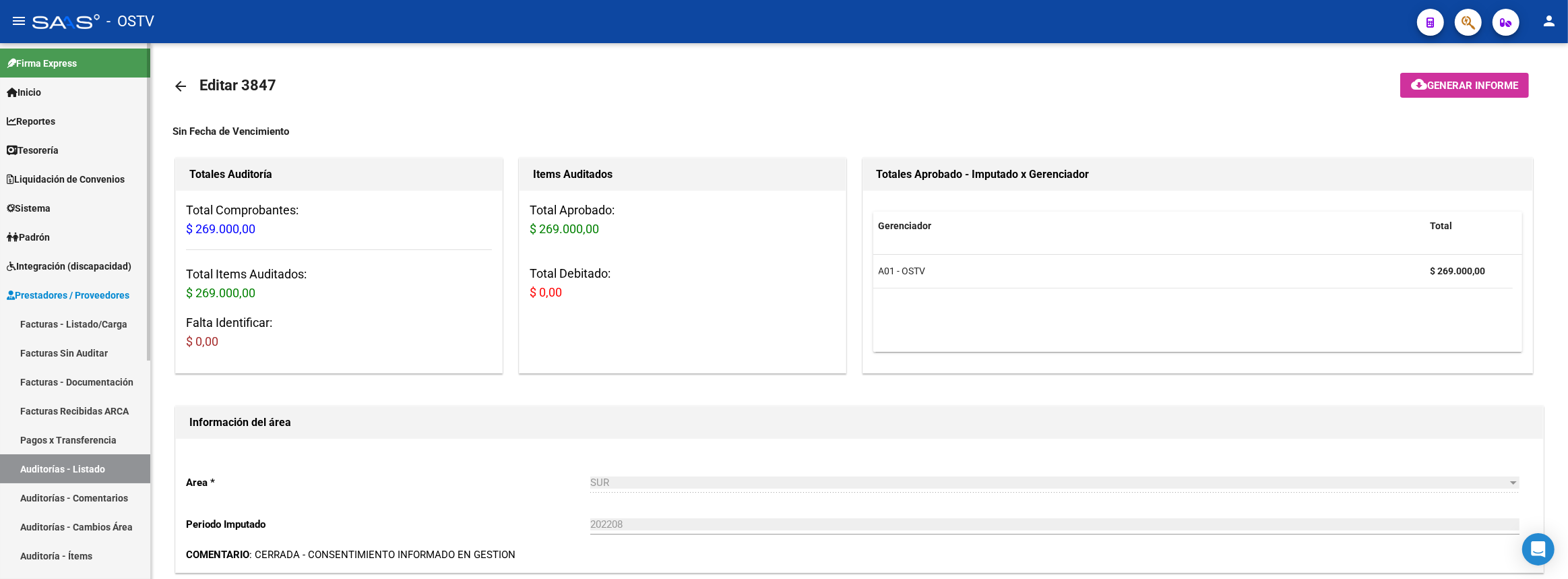
click at [56, 324] on link "Facturas - Listado/Carga" at bounding box center [75, 324] width 151 height 29
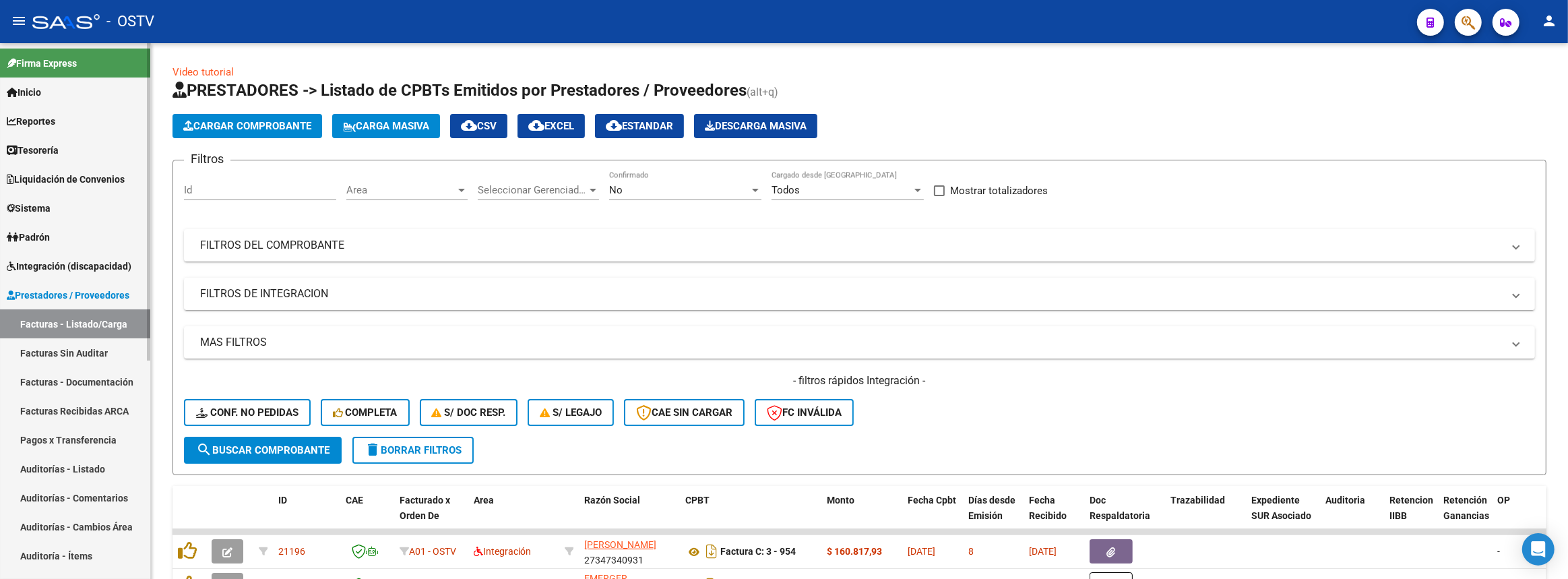
scroll to position [367, 0]
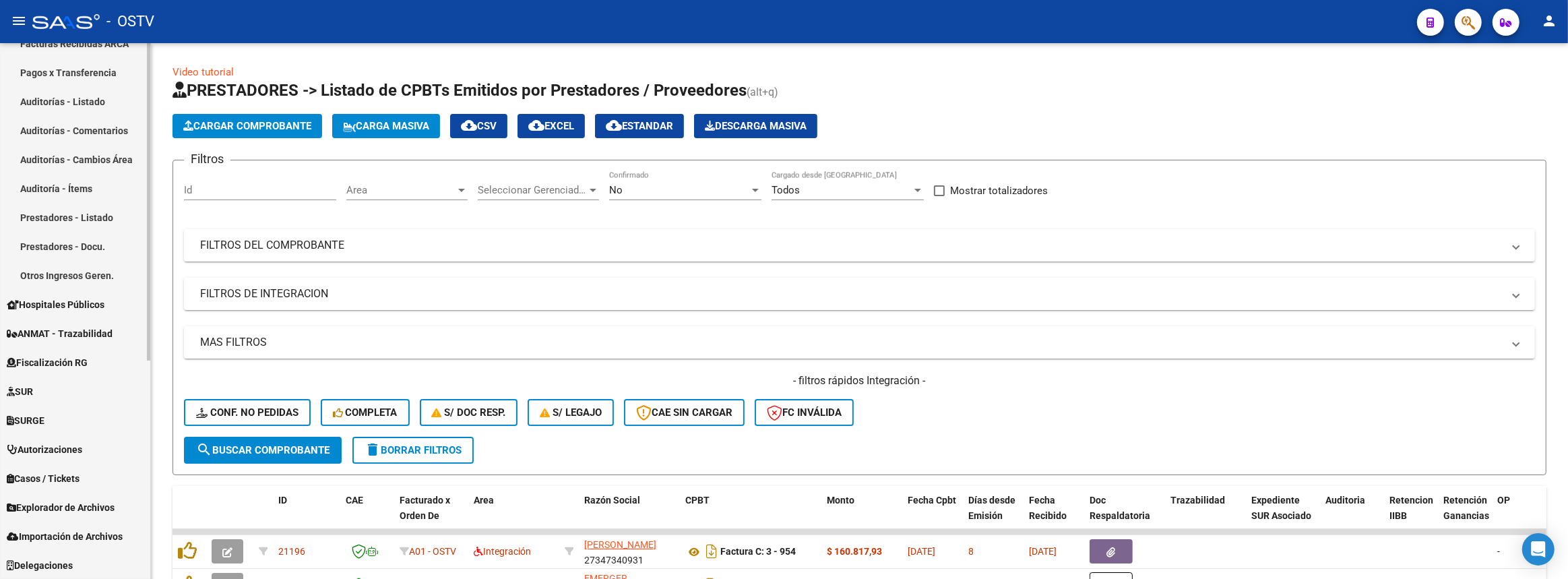
click at [80, 473] on span "Casos / Tickets" at bounding box center [43, 478] width 73 height 15
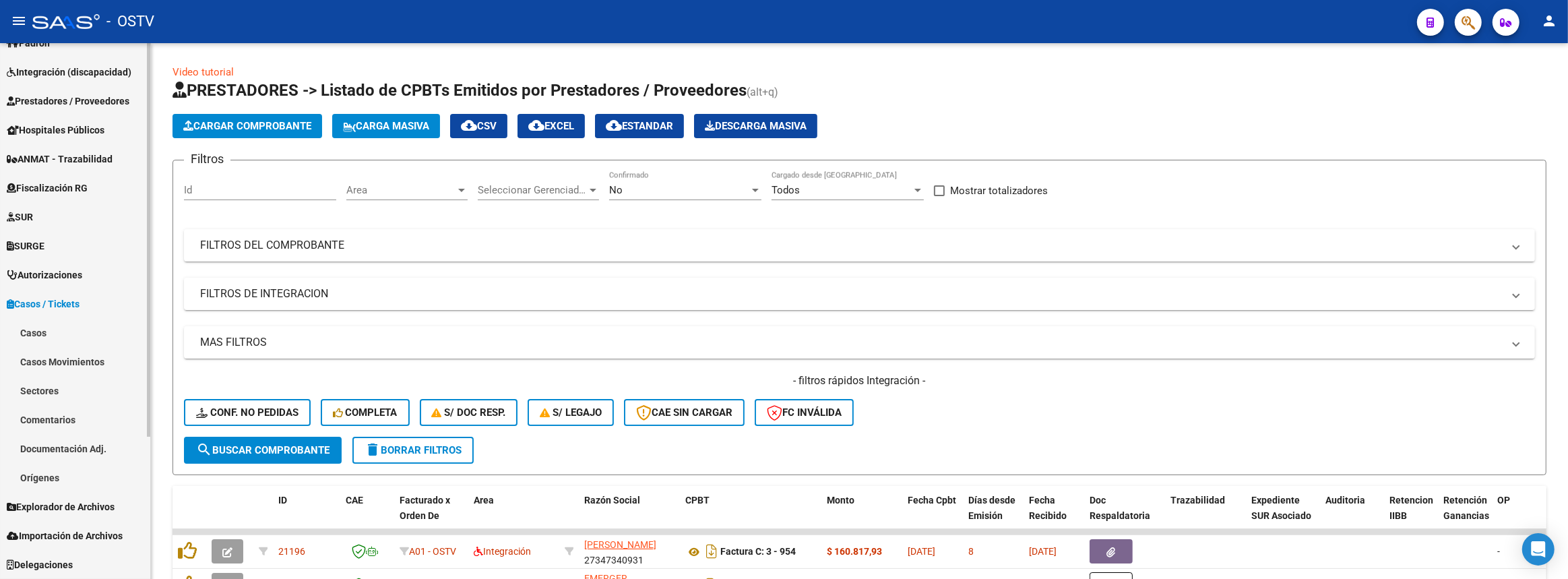
scroll to position [193, 0]
click at [80, 328] on link "Casos" at bounding box center [75, 333] width 151 height 29
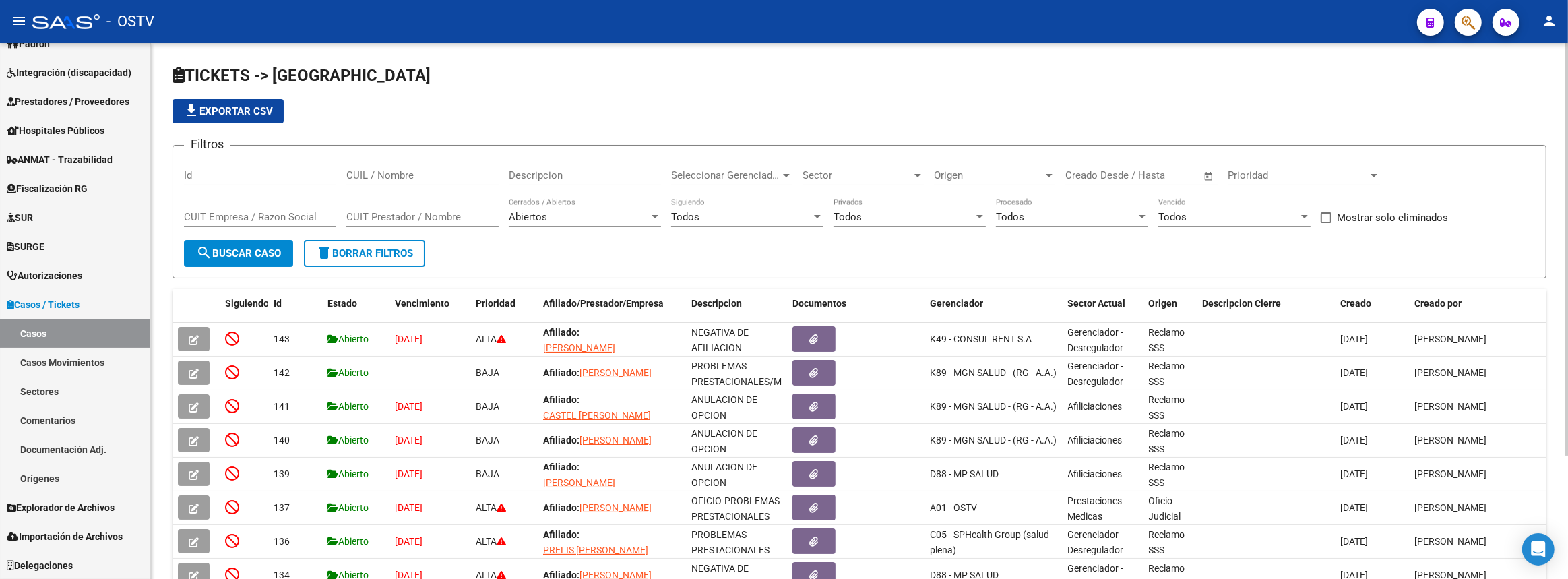
click at [429, 175] on input "CUIL / Nombre" at bounding box center [422, 175] width 153 height 12
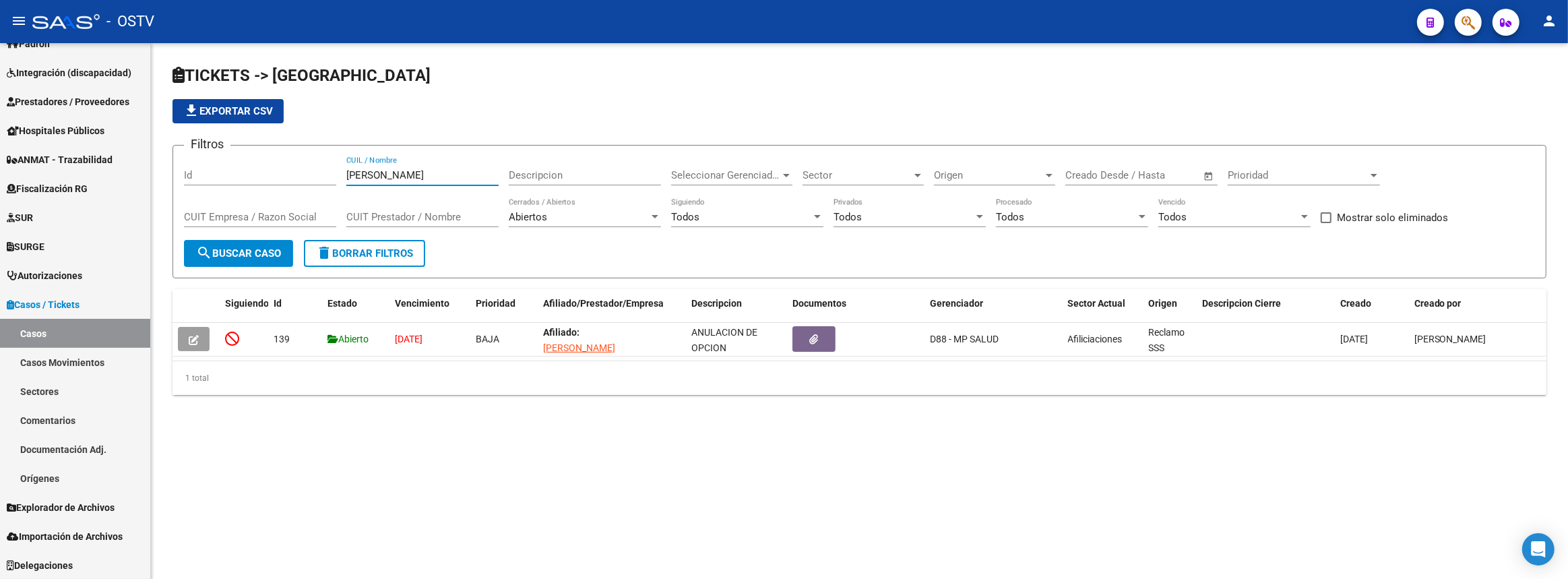
type input "arias"
click at [623, 220] on div "Abiertos" at bounding box center [579, 217] width 140 height 12
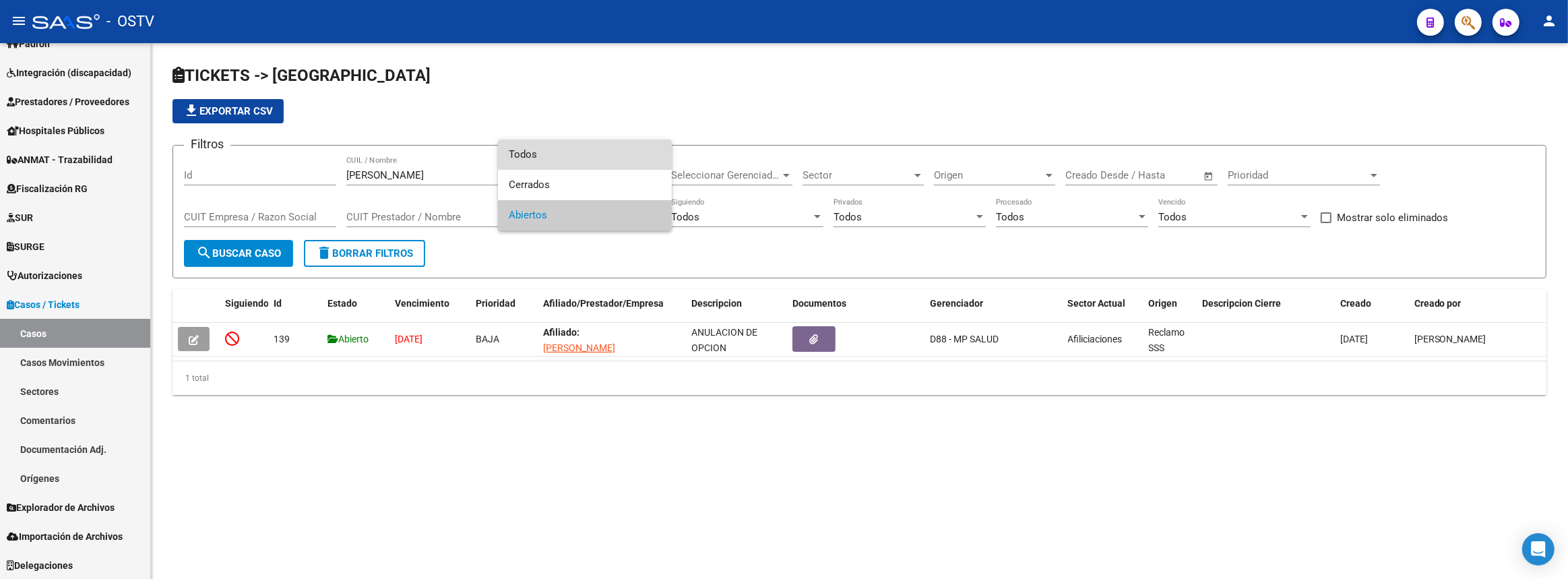
click at [597, 151] on span "Todos" at bounding box center [585, 154] width 153 height 30
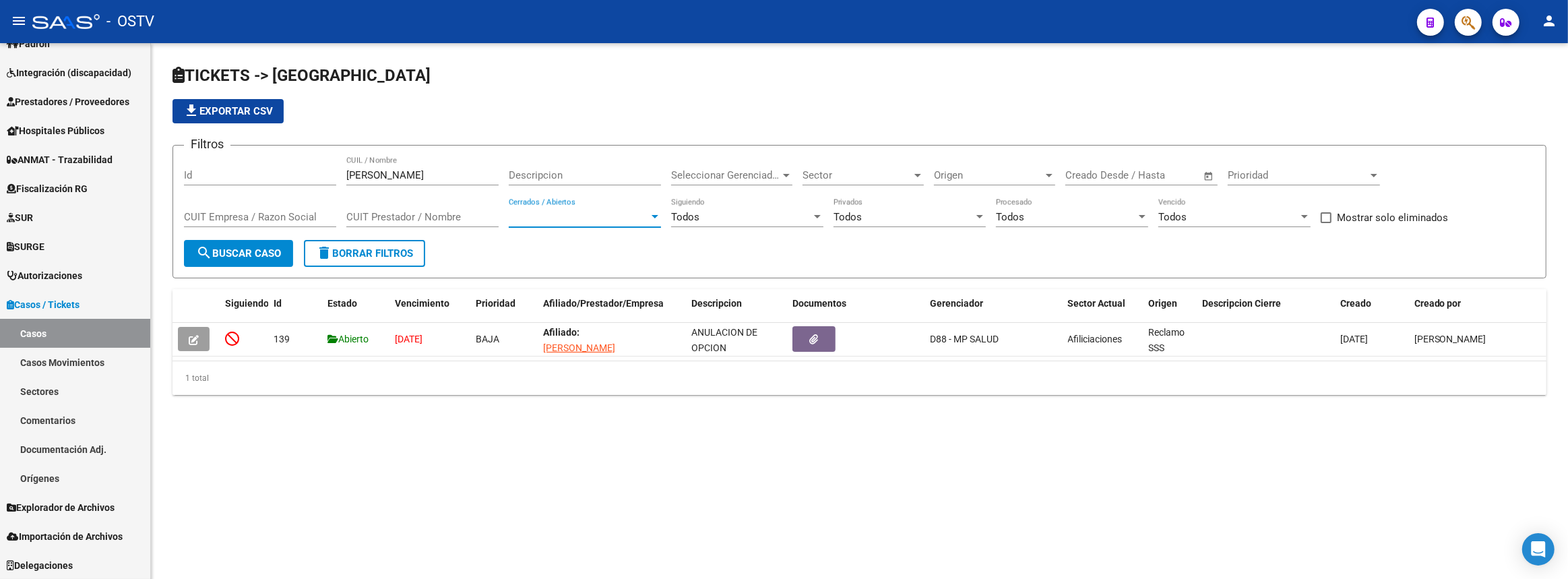
click at [240, 247] on span "search Buscar Caso" at bounding box center [238, 253] width 85 height 12
click at [94, 331] on link "Casos" at bounding box center [75, 333] width 151 height 29
drag, startPoint x: 405, startPoint y: 175, endPoint x: 25, endPoint y: 173, distance: 380.0
click at [77, 173] on mat-sidenav-container "Firma Express Inicio Instructivos Contacto OS Reportes Tablero de Control Ingre…" at bounding box center [784, 310] width 1568 height 535
click at [60, 297] on span "Casos / Tickets" at bounding box center [43, 304] width 73 height 15
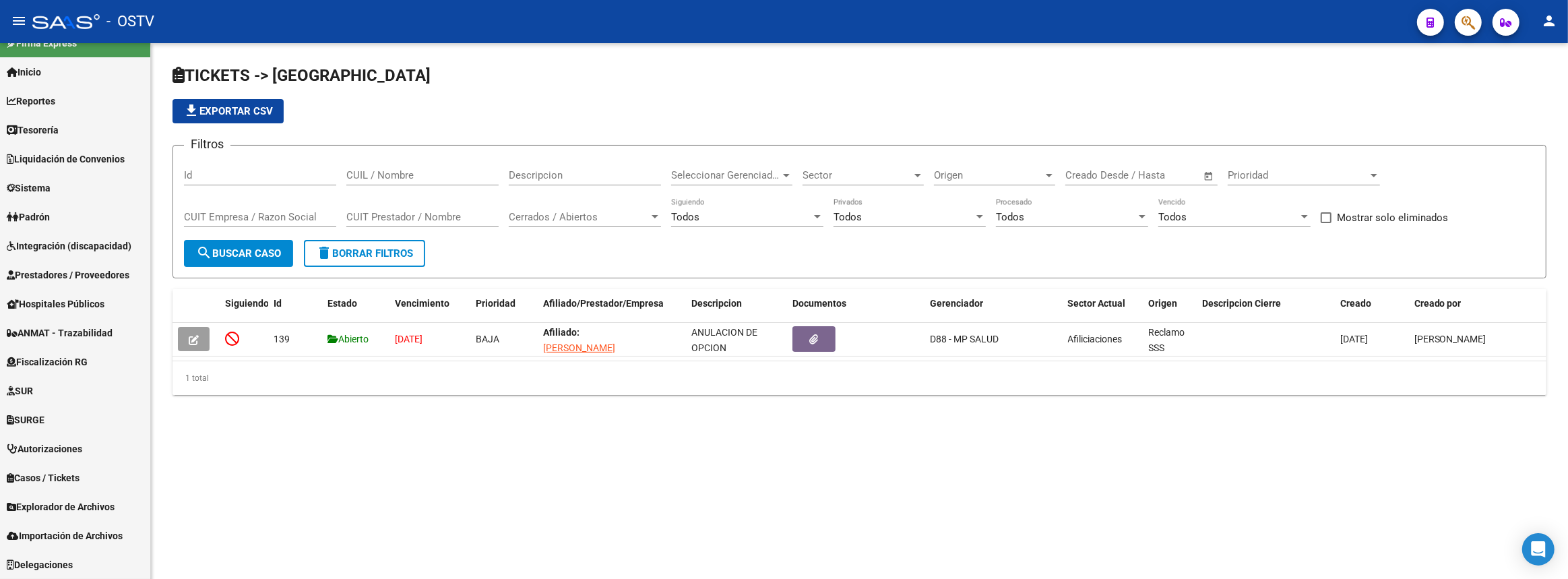
scroll to position [19, 0]
click at [42, 223] on span "Padrón" at bounding box center [28, 217] width 43 height 15
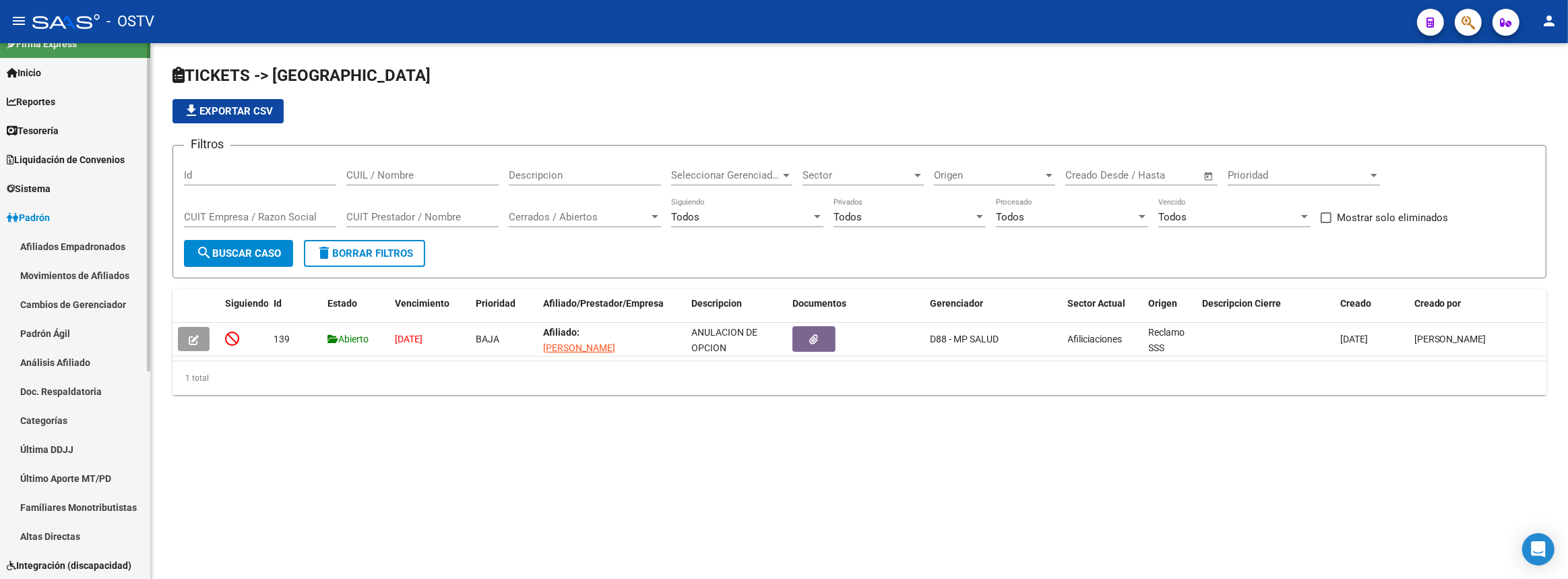
click at [52, 334] on link "Padrón Ágil" at bounding box center [75, 333] width 151 height 29
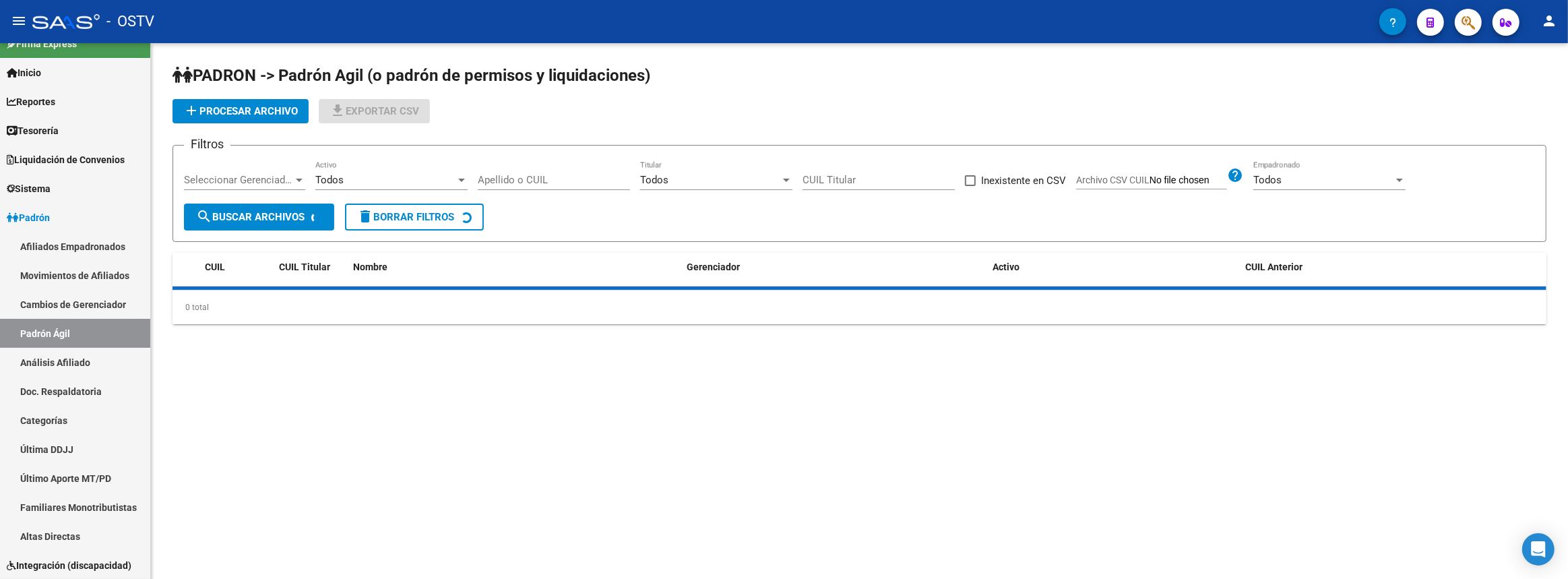
click at [570, 182] on input "Apellido o CUIL" at bounding box center [554, 180] width 153 height 12
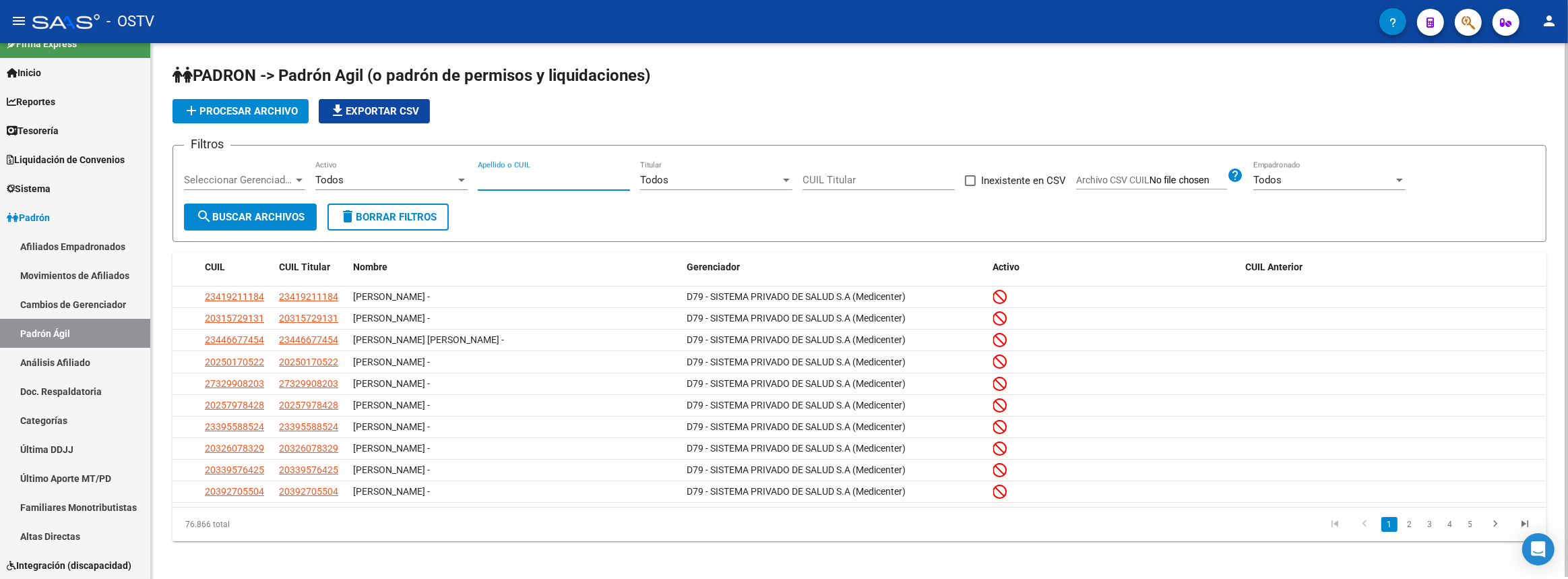
paste input "17425845"
type input "17425845"
click at [301, 208] on button "search Buscar Archivos" at bounding box center [250, 217] width 133 height 27
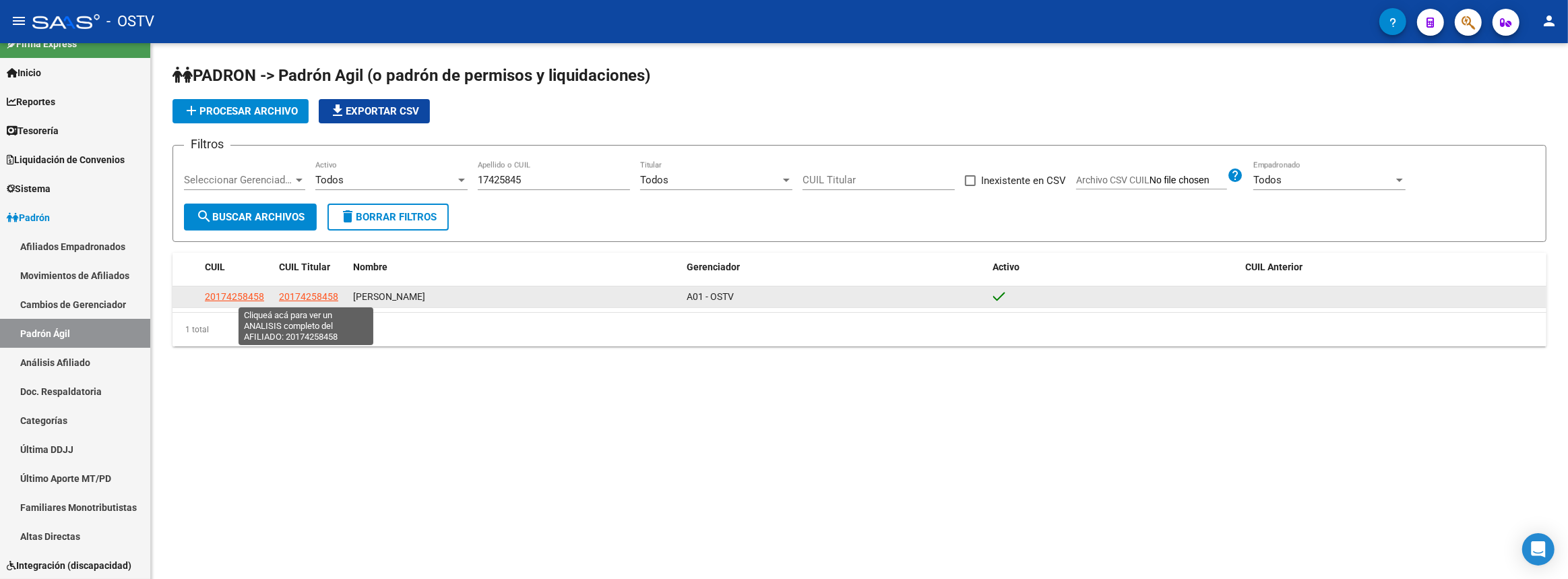
click at [311, 291] on span "20174258458" at bounding box center [308, 296] width 59 height 11
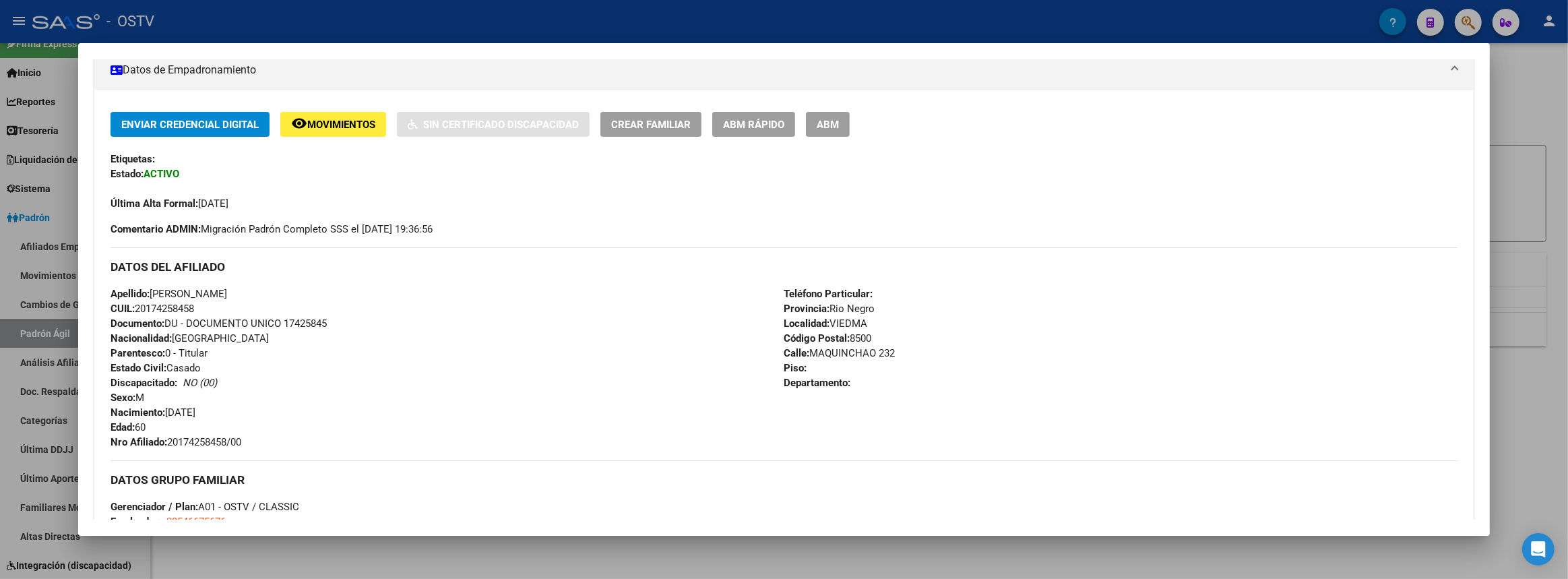
scroll to position [367, 0]
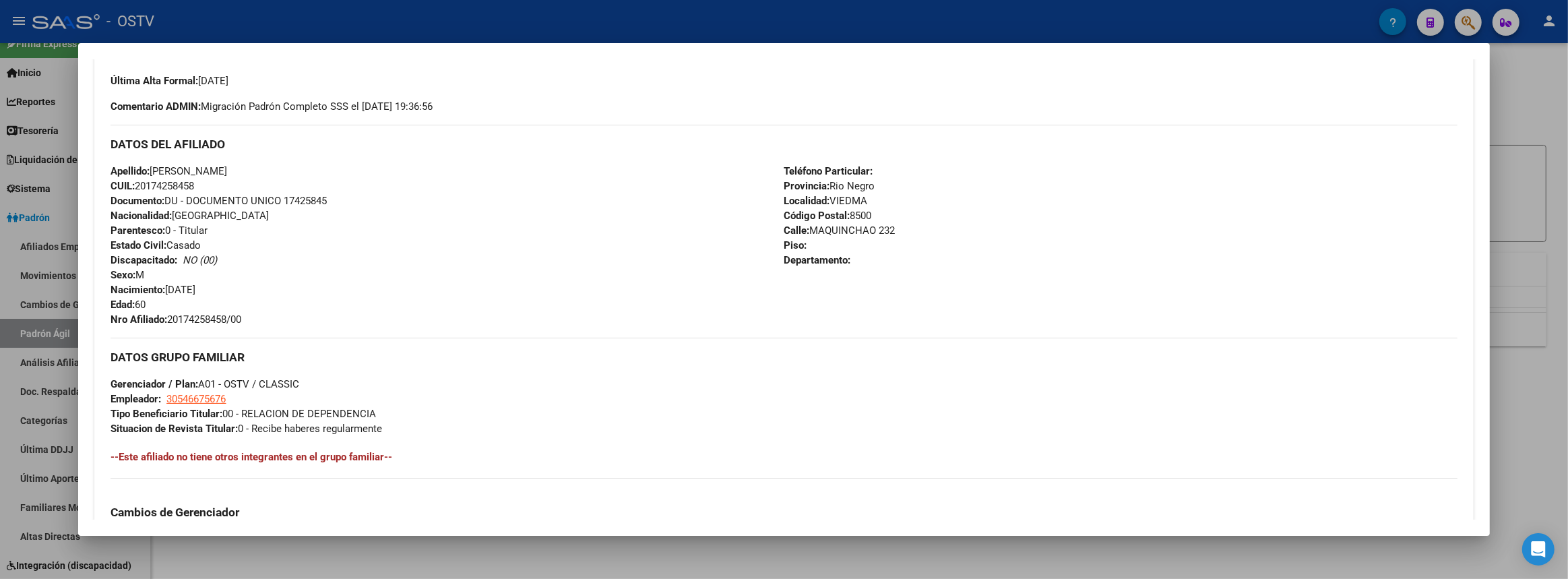
drag, startPoint x: 119, startPoint y: 142, endPoint x: 311, endPoint y: 381, distance: 306.6
click at [311, 381] on div "Enviar Credencial Digital remove_red_eye Movimientos Sin Certificado Discapacid…" at bounding box center [783, 295] width 1346 height 612
copy div "DATOS DEL AFILIADO Apellido: LUIS AQUILES ARRIOLA CUIL: 20174258458 Documento: …"
drag, startPoint x: 1567, startPoint y: 104, endPoint x: 711, endPoint y: 121, distance: 856.2
click at [1566, 104] on div at bounding box center [784, 290] width 1568 height 579
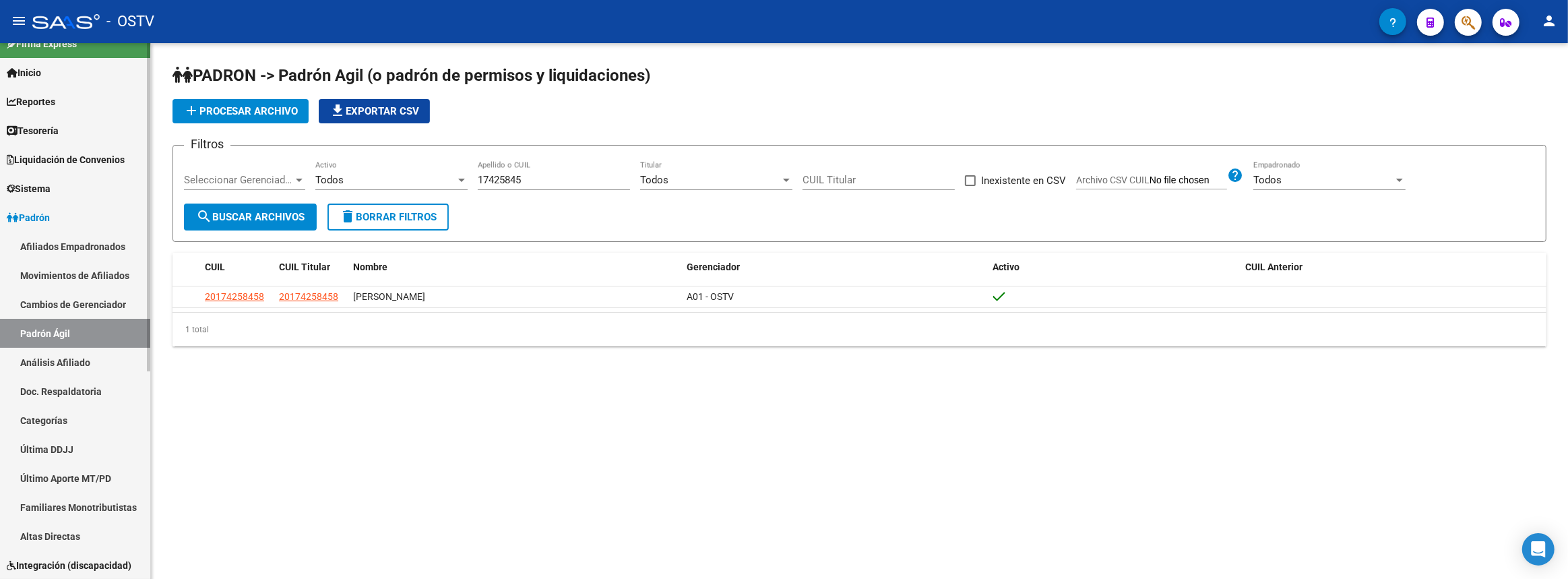
click at [60, 217] on link "Padrón" at bounding box center [75, 218] width 151 height 29
